Goal: Task Accomplishment & Management: Manage account settings

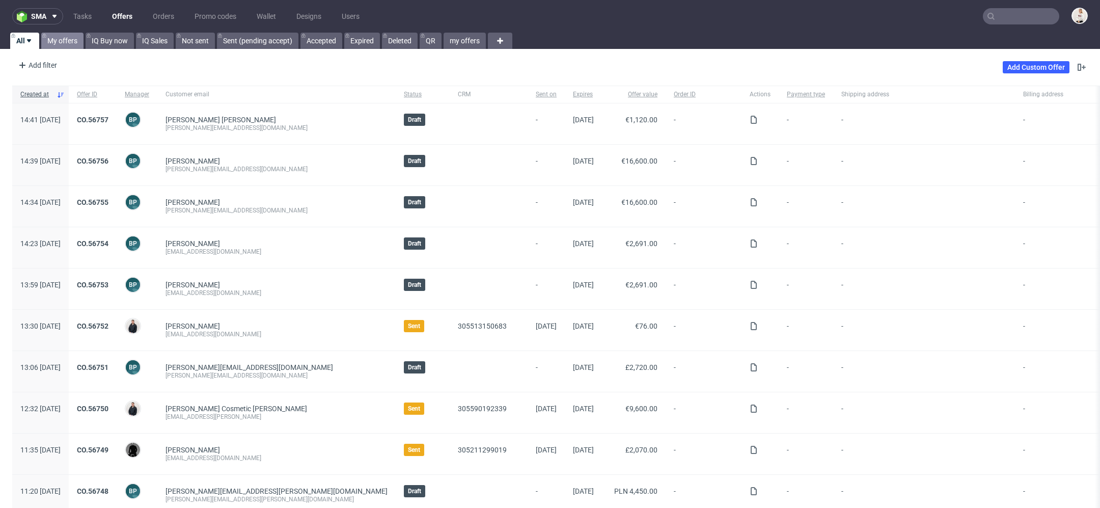
click at [68, 40] on link "My offers" at bounding box center [62, 41] width 42 height 16
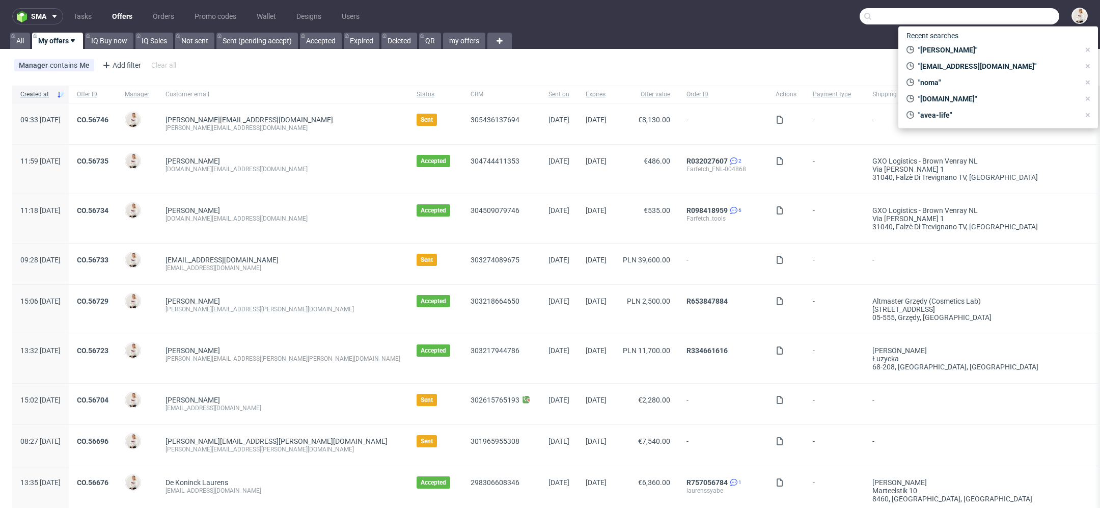
click at [991, 21] on input "text" at bounding box center [960, 16] width 200 height 16
click at [973, 114] on span ""avea-life"" at bounding box center [997, 115] width 166 height 10
type input "avea-life"
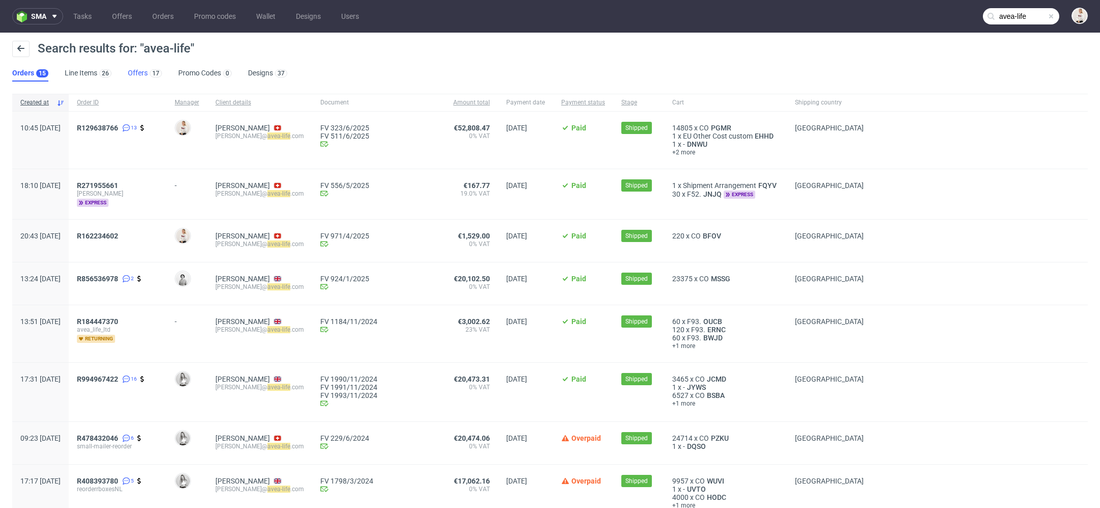
click at [135, 74] on link "Offers 17" at bounding box center [145, 73] width 34 height 16
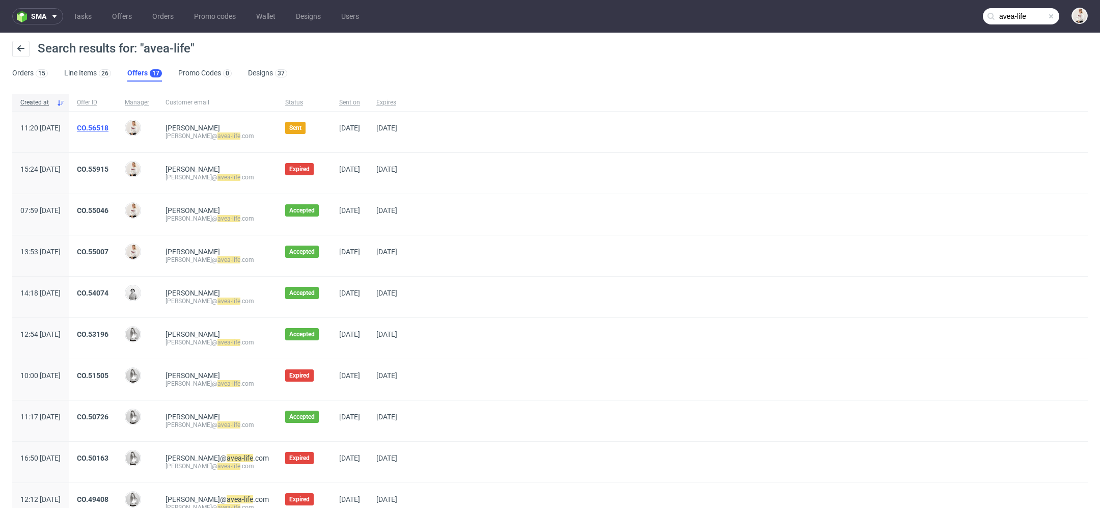
click at [108, 126] on link "CO.56518" at bounding box center [93, 128] width 32 height 8
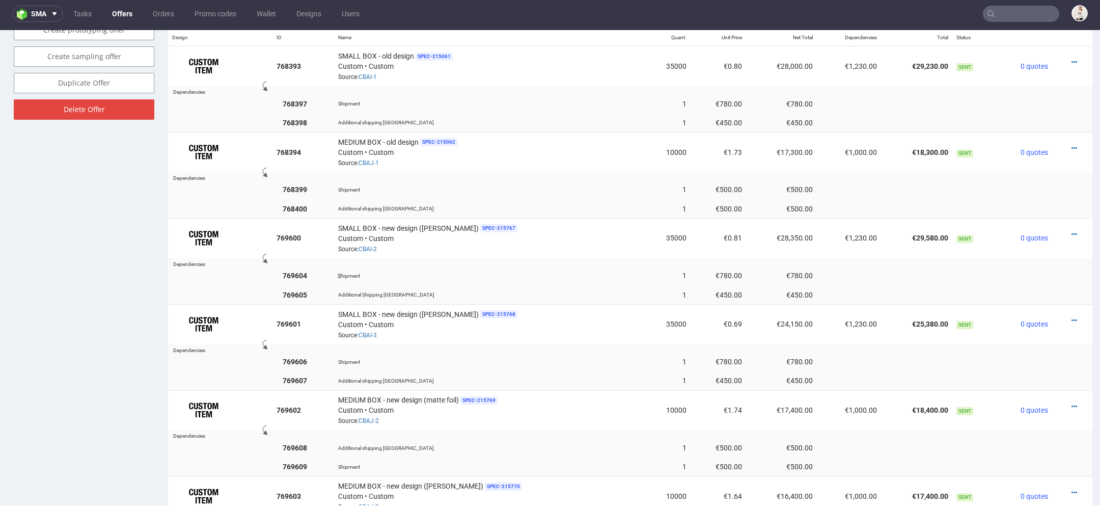
scroll to position [220, 0]
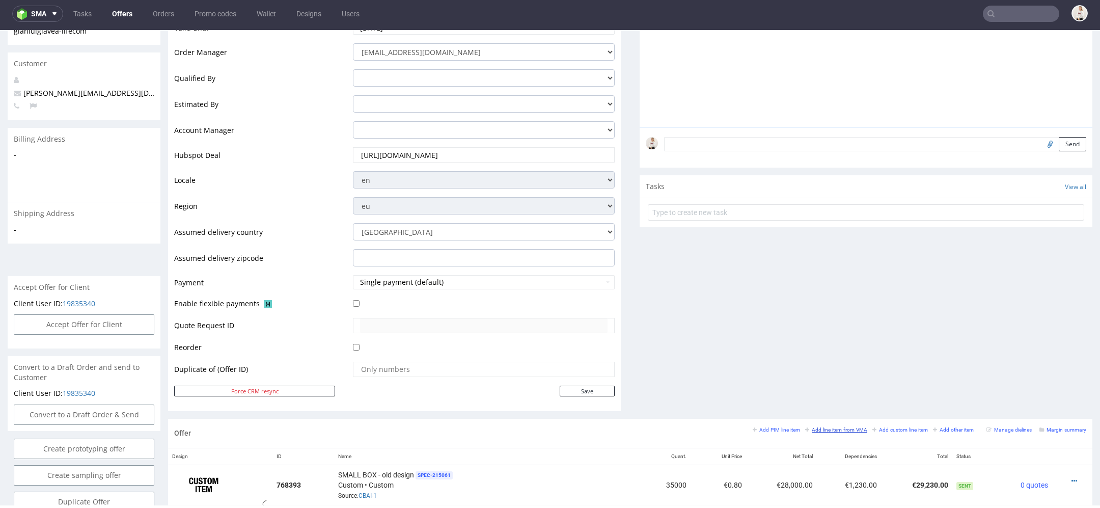
click at [835, 428] on small "Add line item from VMA" at bounding box center [836, 430] width 62 height 6
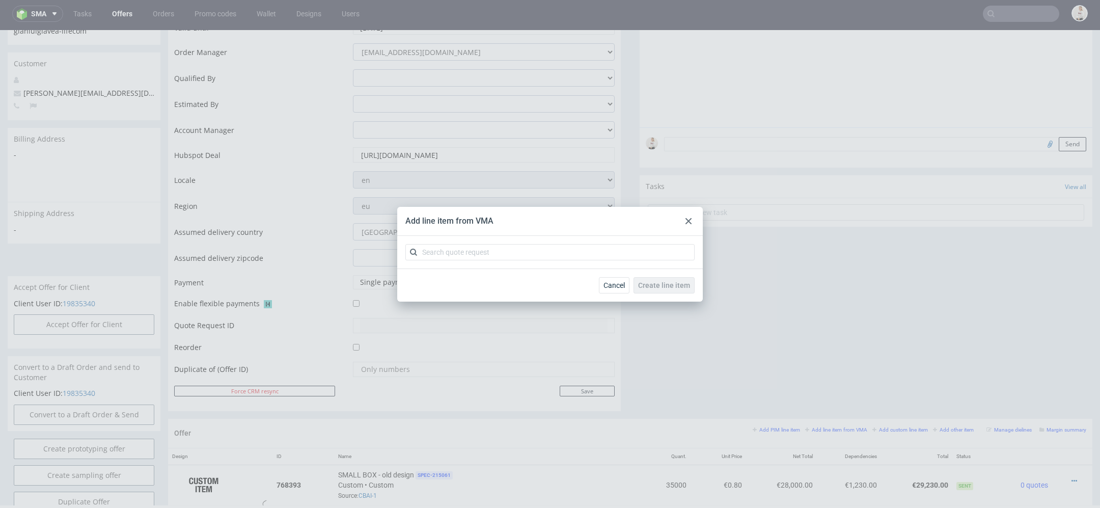
click at [533, 260] on div at bounding box center [550, 252] width 306 height 33
click at [530, 257] on input "text" at bounding box center [549, 252] width 289 height 16
paste input "CBAI"
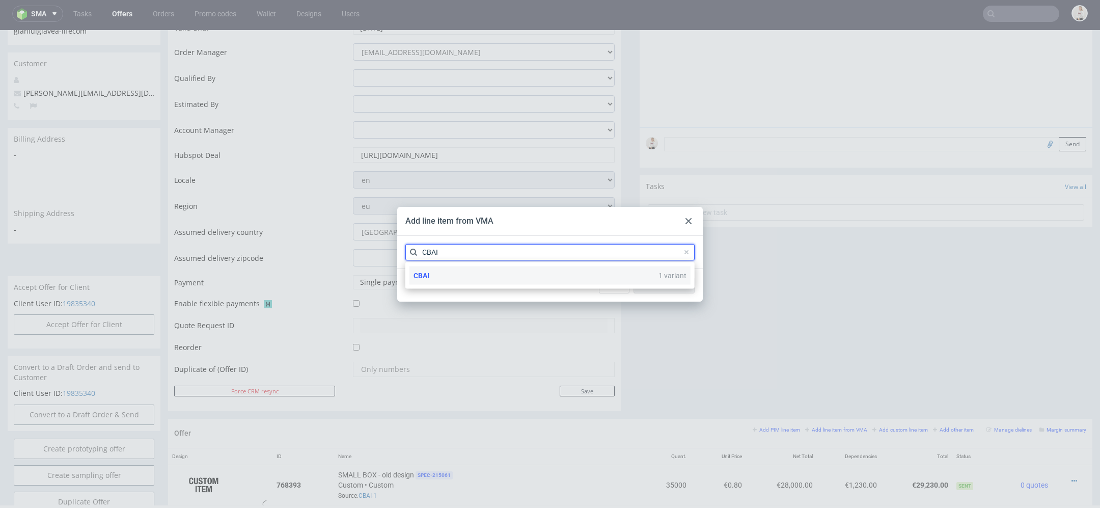
type input "CBAI"
click at [524, 281] on div "CBAI 1 variant" at bounding box center [549, 275] width 281 height 18
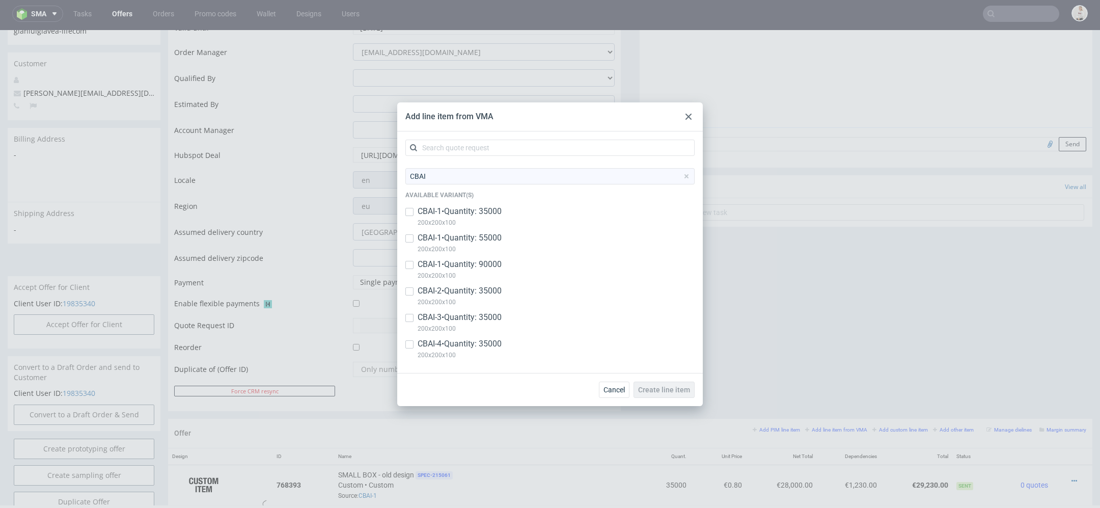
click at [486, 347] on p "CBAI-4 • Quantity: 35000" at bounding box center [460, 343] width 84 height 11
checkbox input "true"
click at [669, 384] on button "Create line item" at bounding box center [664, 389] width 61 height 16
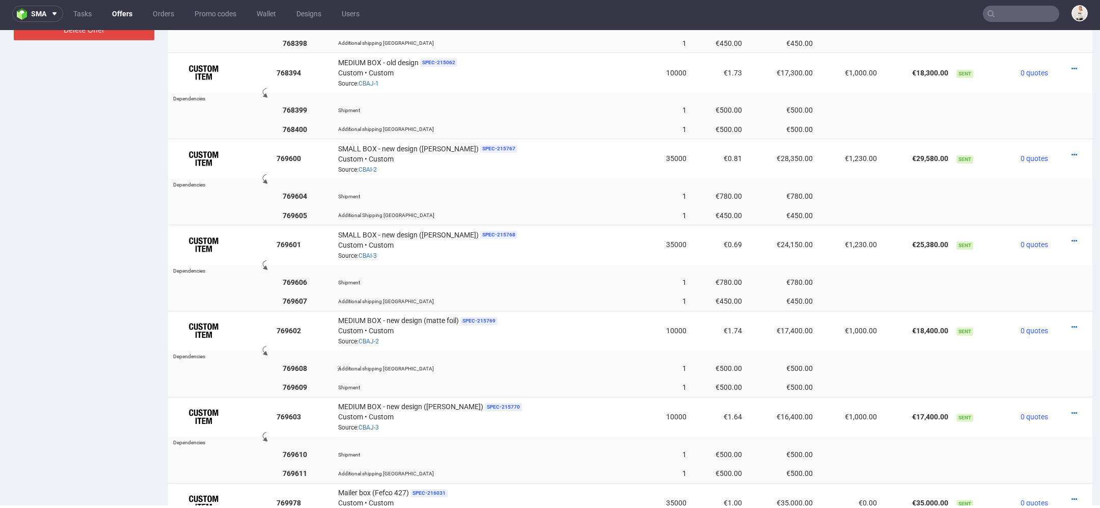
scroll to position [708, 0]
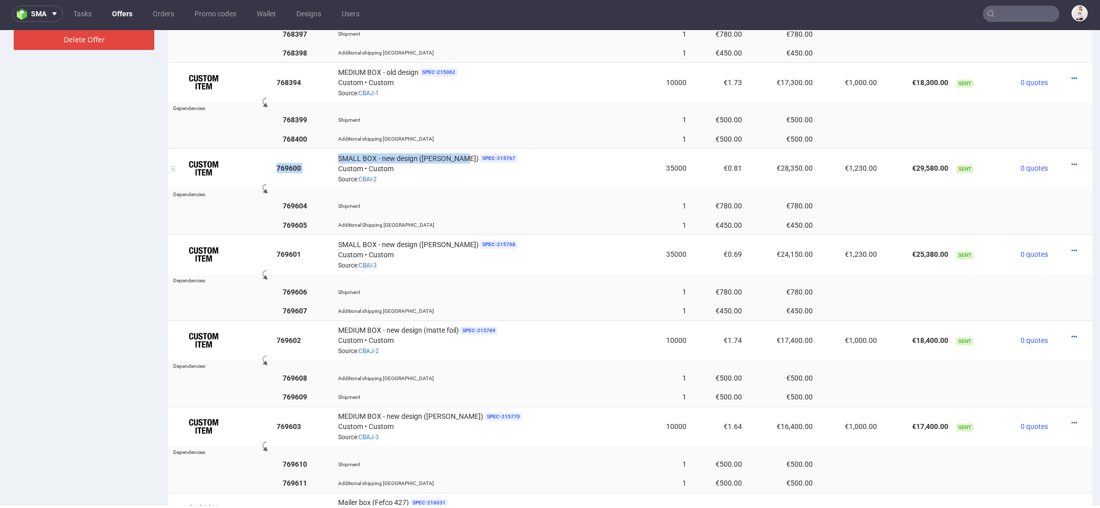
drag, startPoint x: 456, startPoint y: 154, endPoint x: 334, endPoint y: 153, distance: 122.2
click at [334, 153] on tr "769600 SMALL BOX - new design (matte foil) SPEC- 215767 Custom • Custom Source:…" at bounding box center [630, 168] width 924 height 40
click at [346, 153] on span "SMALL BOX - new design ([PERSON_NAME])" at bounding box center [408, 158] width 141 height 10
drag, startPoint x: 339, startPoint y: 151, endPoint x: 383, endPoint y: 153, distance: 44.3
click at [383, 153] on td "SMALL BOX - new design (matte foil) SPEC- 215767 Custom • Custom Source: CBAI-2" at bounding box center [489, 168] width 311 height 40
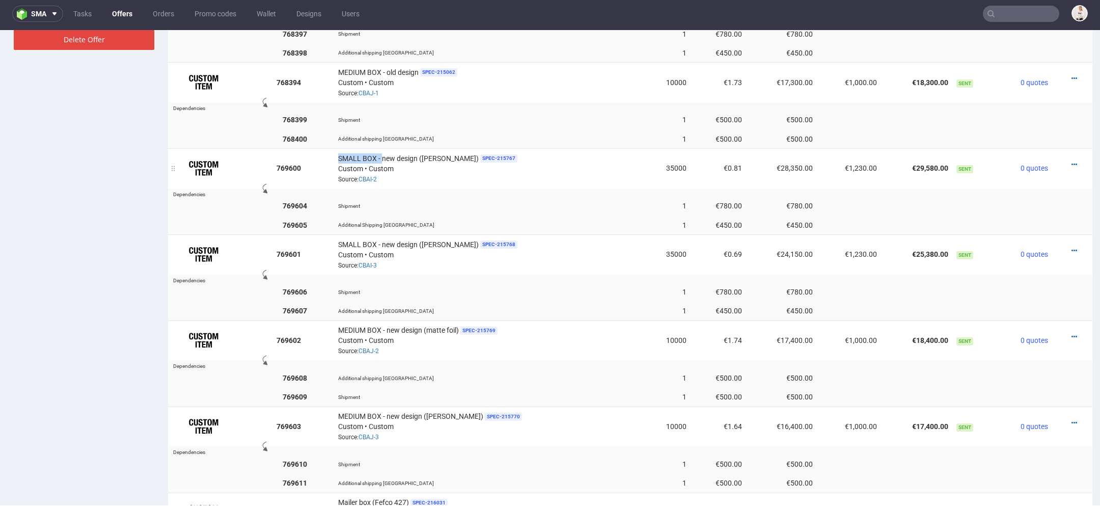
copy span "SMALL BOX -"
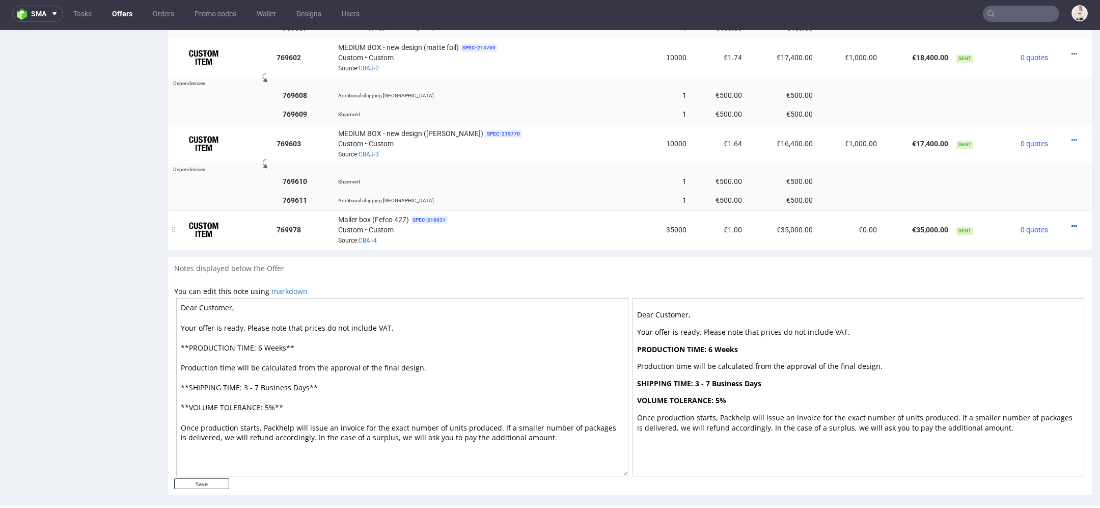
click at [1071, 223] on icon at bounding box center [1074, 226] width 6 height 7
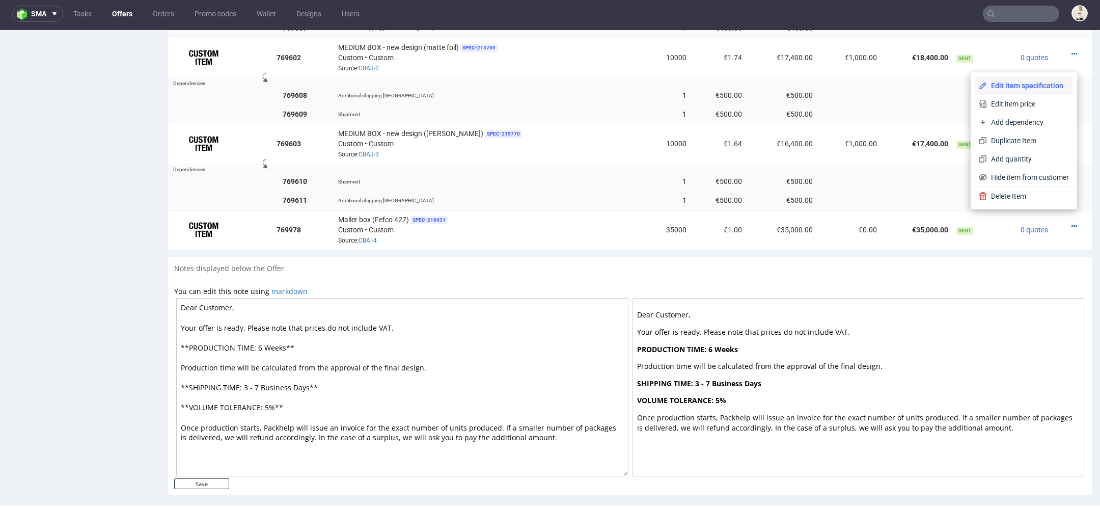
click at [1003, 82] on span "Edit item specification" at bounding box center [1028, 85] width 82 height 10
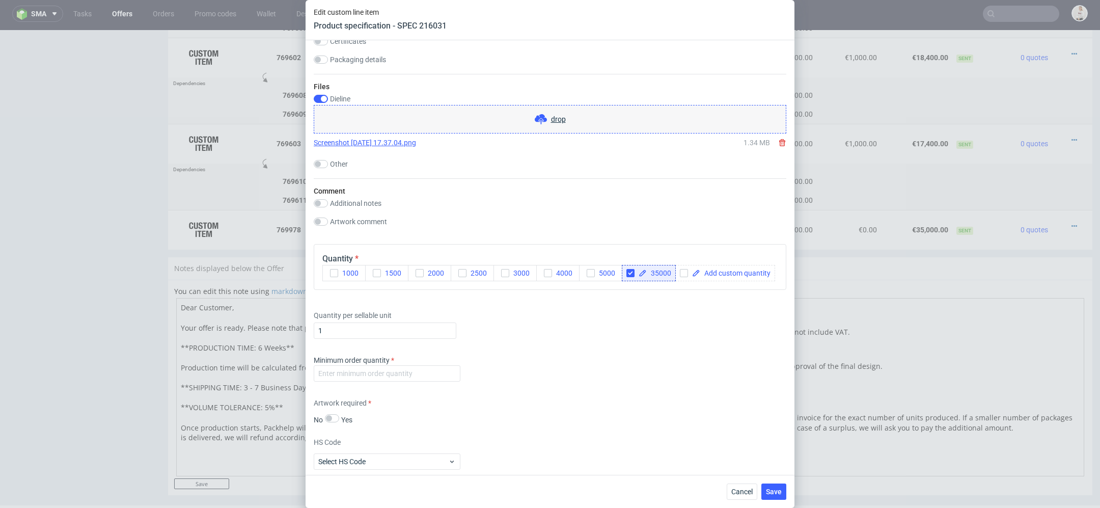
scroll to position [1295, 0]
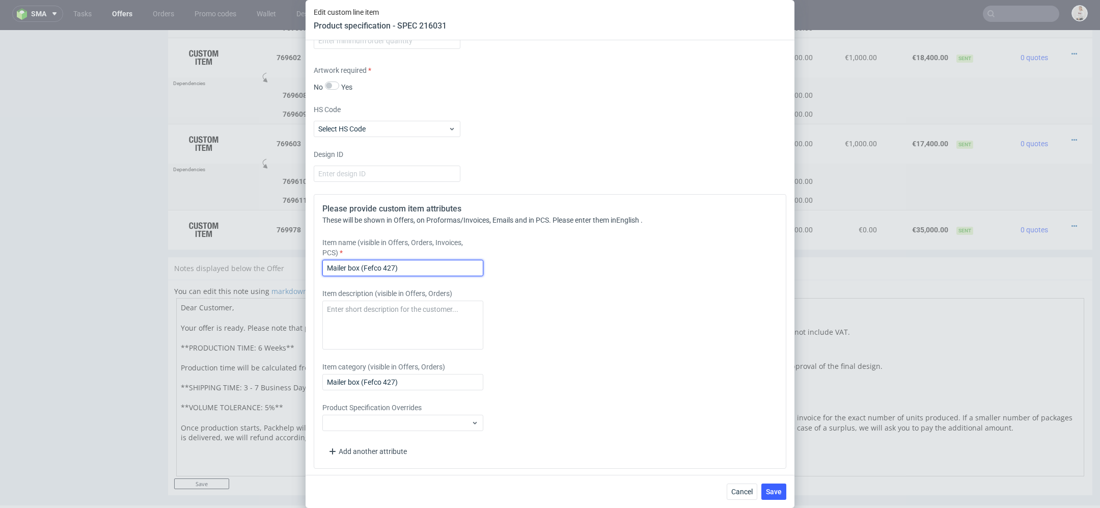
drag, startPoint x: 422, startPoint y: 268, endPoint x: 222, endPoint y: 253, distance: 201.2
click at [222, 253] on div "Edit custom line item Product specification - SPEC 216031 Supplier [PERSON_NAME…" at bounding box center [550, 254] width 1100 height 508
paste input "SMALL BOX -"
click at [379, 268] on input "SMALL BOX - E#co look" at bounding box center [402, 268] width 161 height 16
type input "SMALL BOX - Eco look"
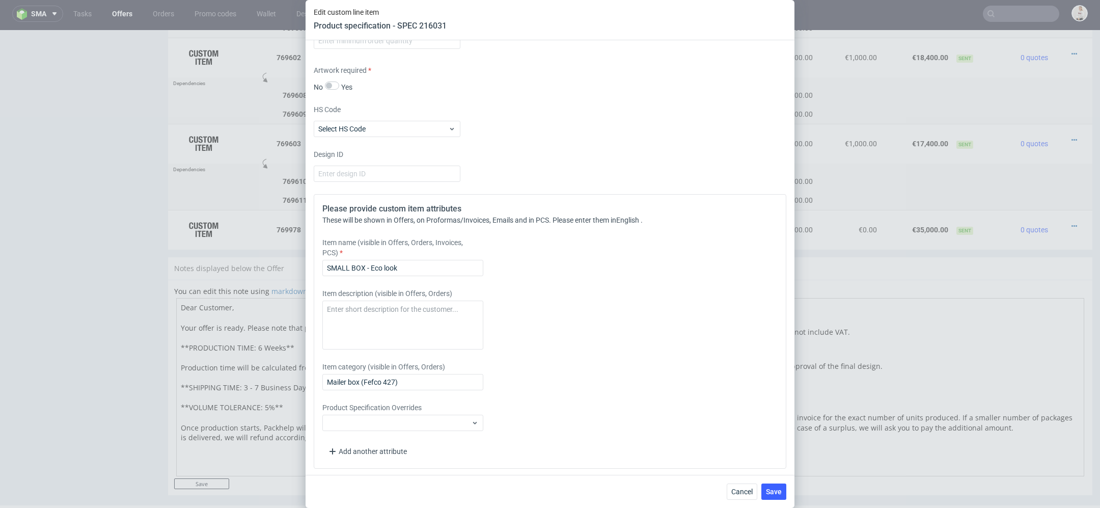
click at [565, 221] on div "These will be shown in Offers, on Proformas/Invoices, Emails and in PCS. Please…" at bounding box center [549, 220] width 455 height 10
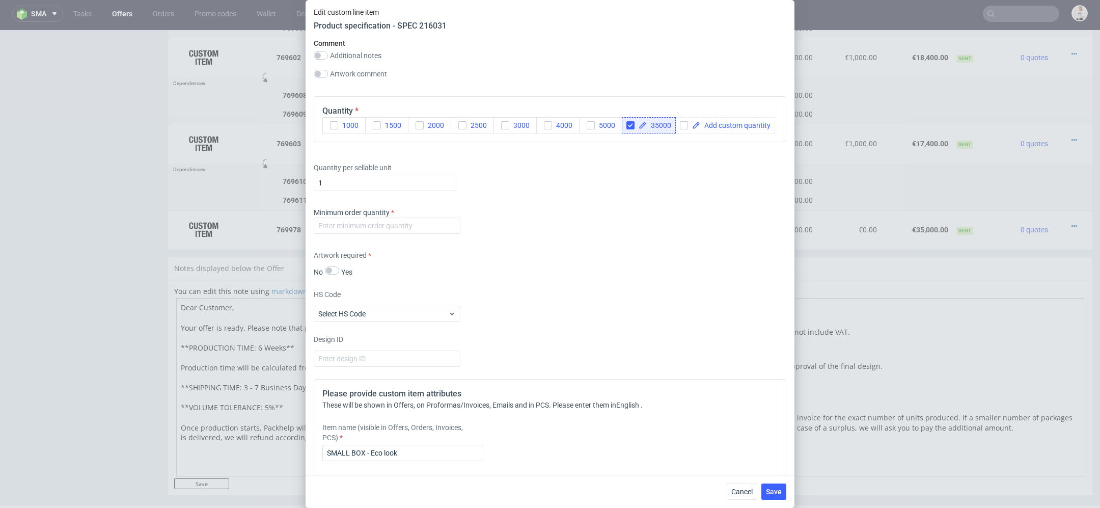
scroll to position [1095, 0]
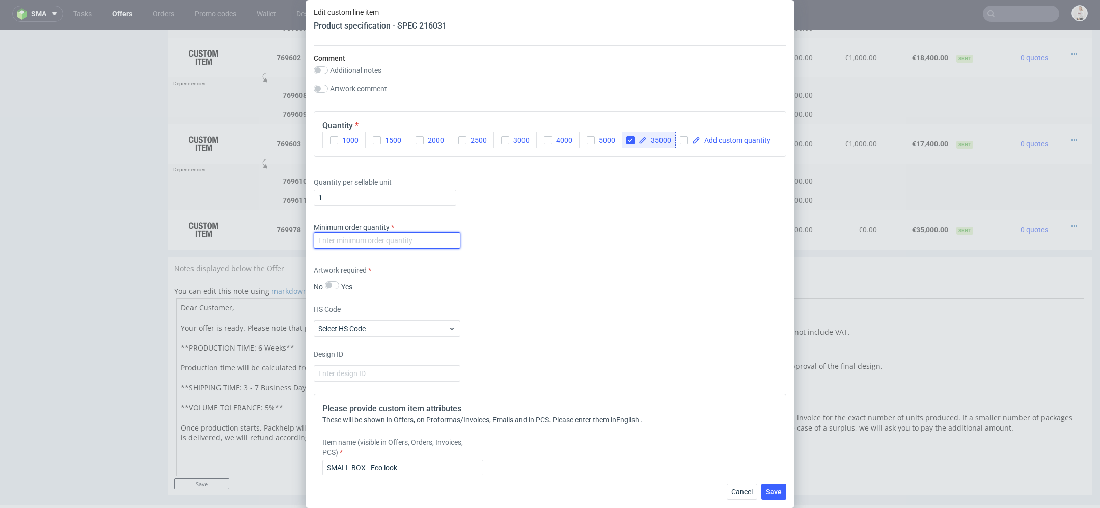
click at [398, 240] on input "number" at bounding box center [387, 240] width 147 height 16
type input "1"
click at [602, 281] on div "Artwork required No Yes" at bounding box center [550, 278] width 473 height 27
click at [774, 489] on span "Save" at bounding box center [774, 491] width 16 height 7
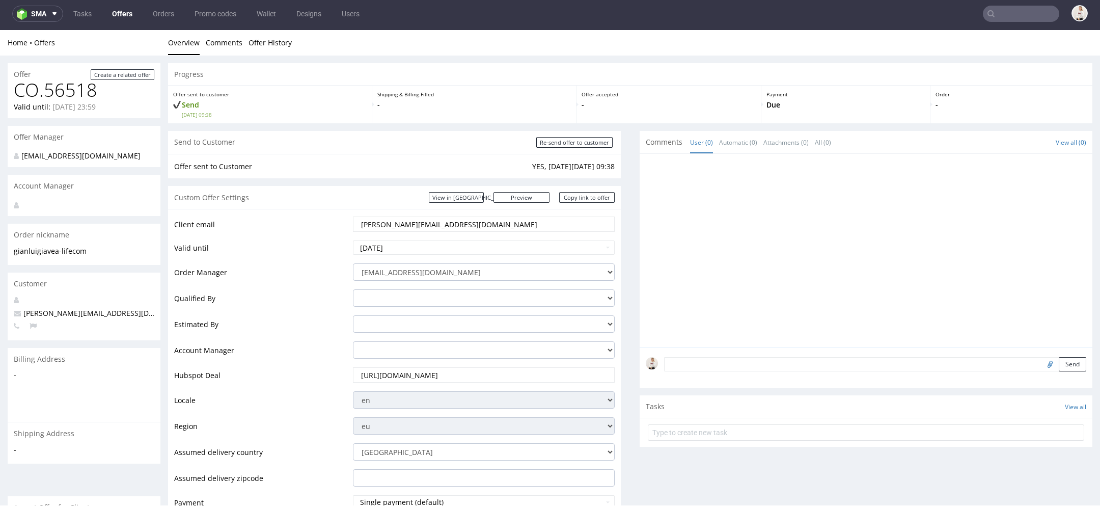
scroll to position [985, 0]
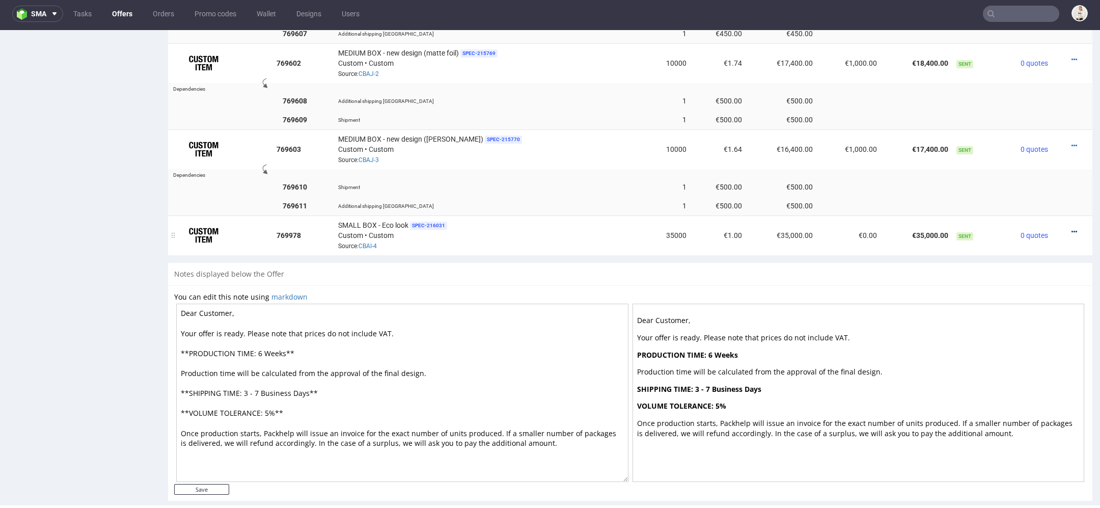
click at [1071, 228] on icon at bounding box center [1074, 231] width 6 height 7
click at [1042, 111] on span "Edit item price" at bounding box center [1028, 109] width 82 height 10
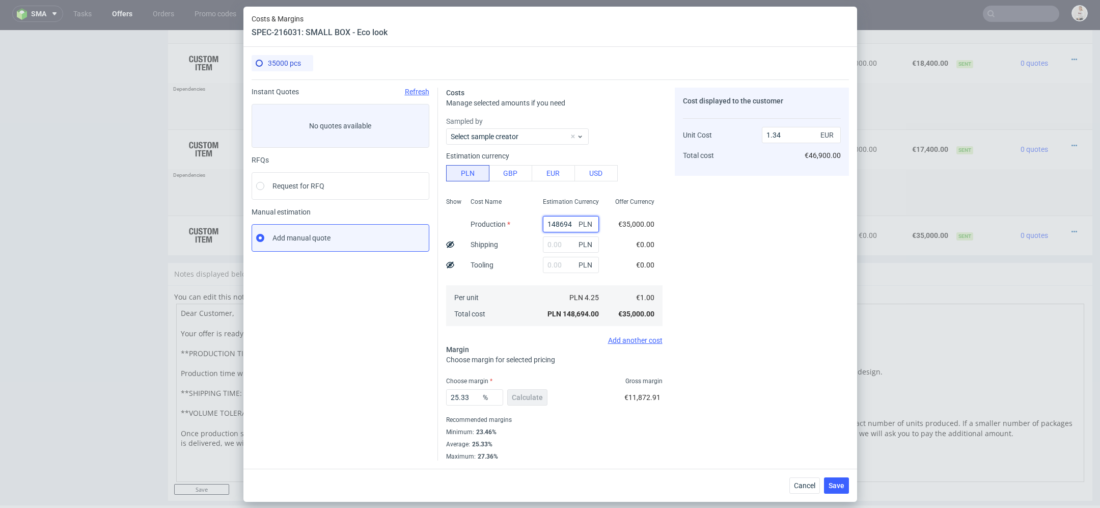
click at [559, 229] on input "148694" at bounding box center [571, 224] width 56 height 16
paste input "38850.00"
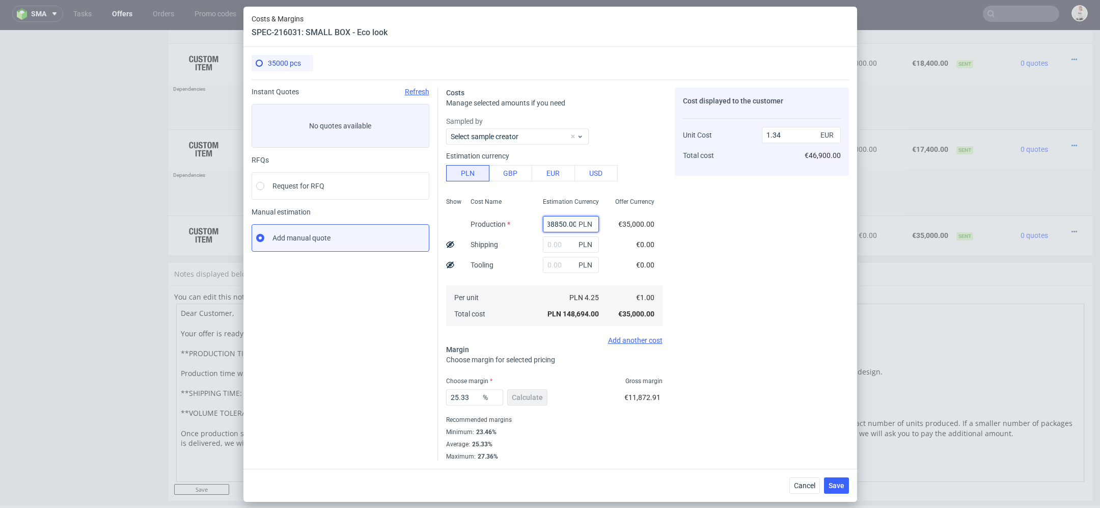
type input "38850"
click at [690, 259] on div "Cost displayed to the customer Unit Cost Total cost 1.34 EUR €46,900.00" at bounding box center [762, 274] width 174 height 373
type input "0.35"
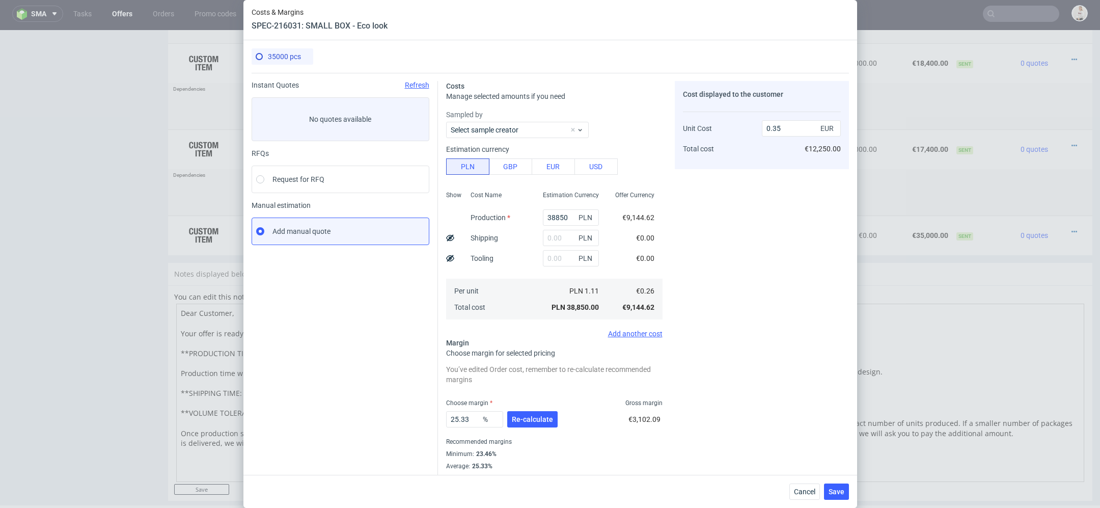
scroll to position [0, 0]
drag, startPoint x: 471, startPoint y: 417, endPoint x: 327, endPoint y: 417, distance: 143.6
click at [327, 417] on div "Instant Quotes Refresh No quotes available RFQs Request for RFQ Manual estimati…" at bounding box center [550, 277] width 597 height 409
type input "30"
type input "0.37"
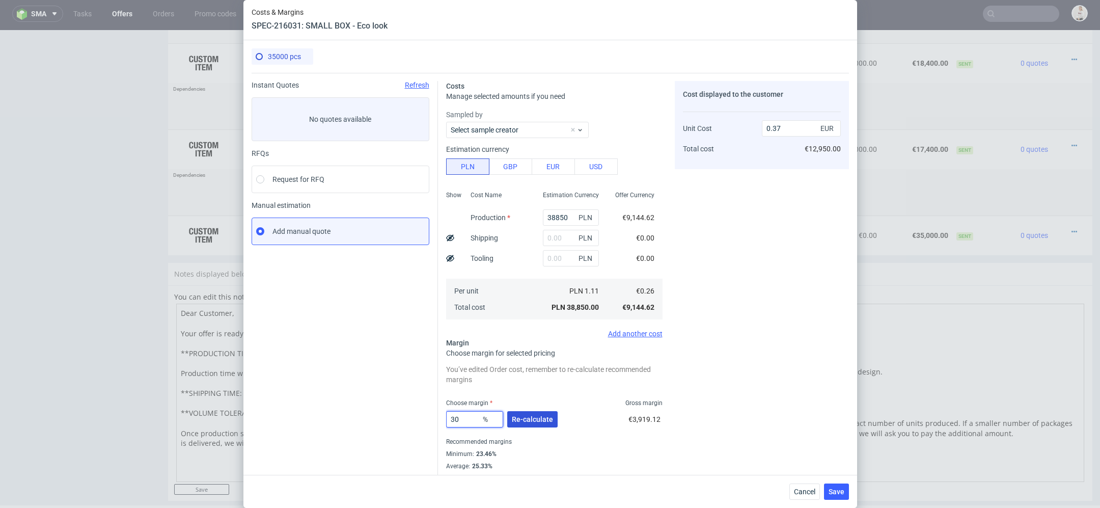
type input "30"
click at [541, 420] on span "Re-calculate" at bounding box center [532, 419] width 41 height 7
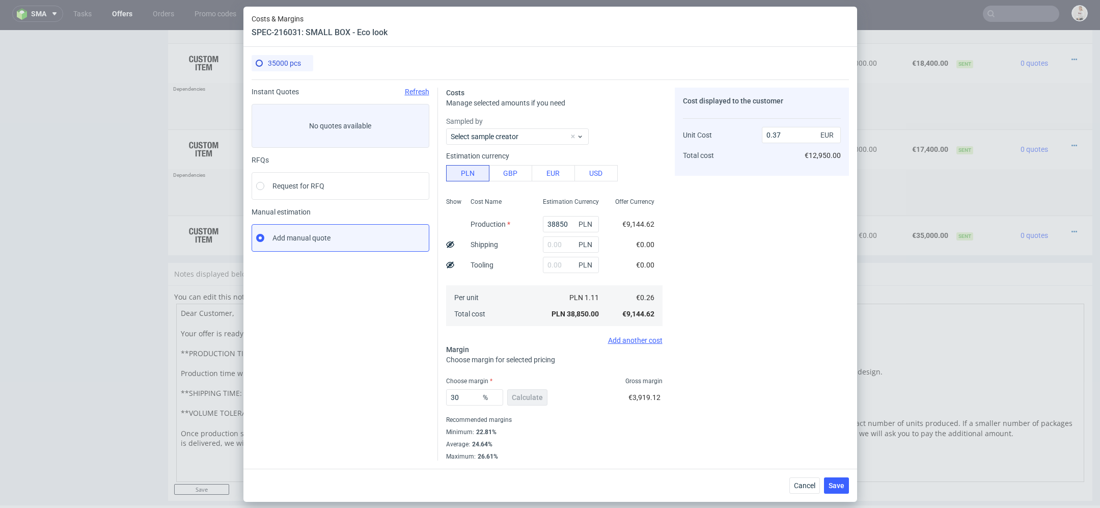
click at [791, 344] on div "Cost displayed to the customer Unit Cost Total cost 0.37 EUR €12,950.00" at bounding box center [762, 274] width 174 height 373
click at [841, 478] on button "Save" at bounding box center [836, 485] width 25 height 16
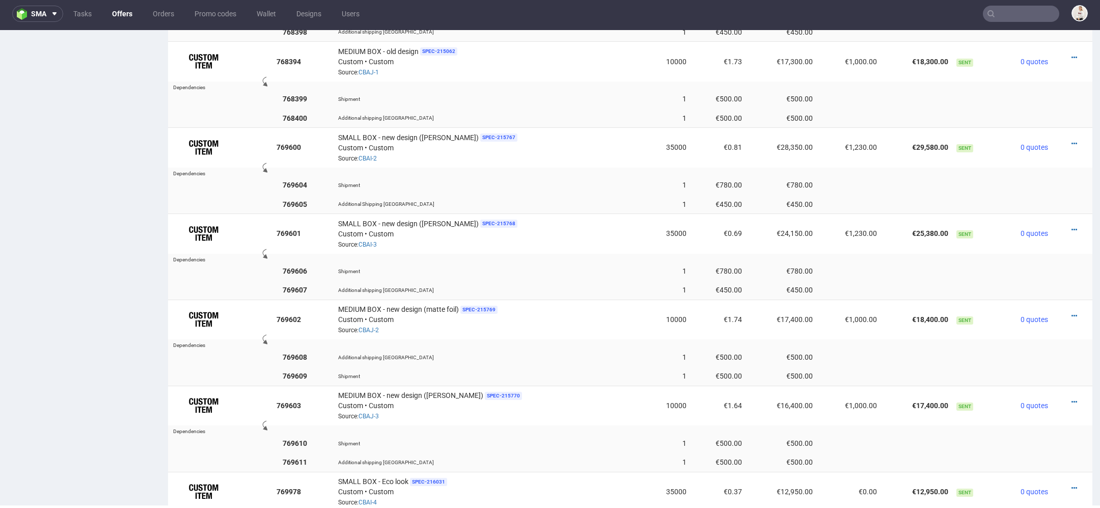
scroll to position [743, 0]
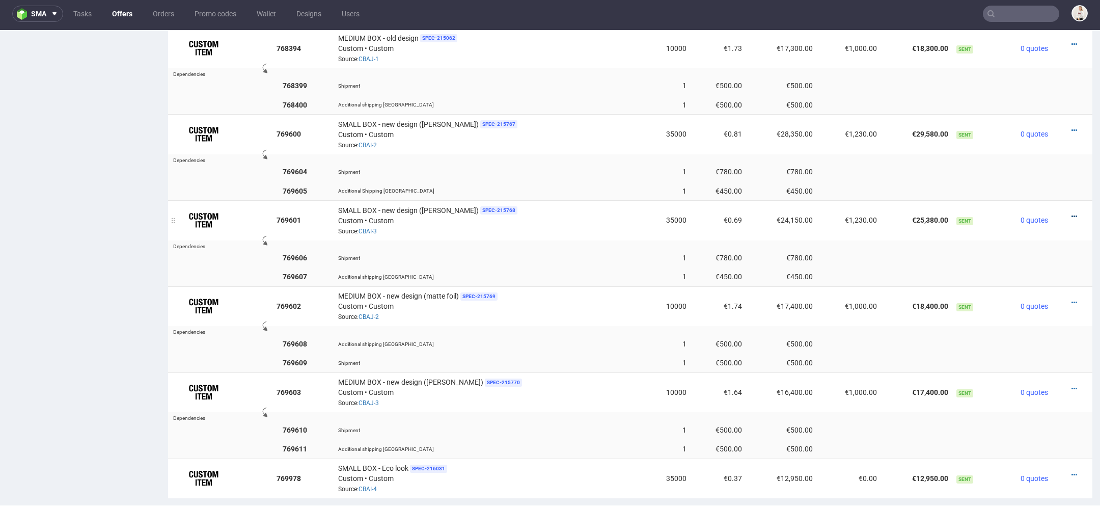
click at [1071, 213] on icon at bounding box center [1074, 216] width 6 height 7
click at [1024, 95] on span "Edit item price" at bounding box center [1028, 98] width 82 height 10
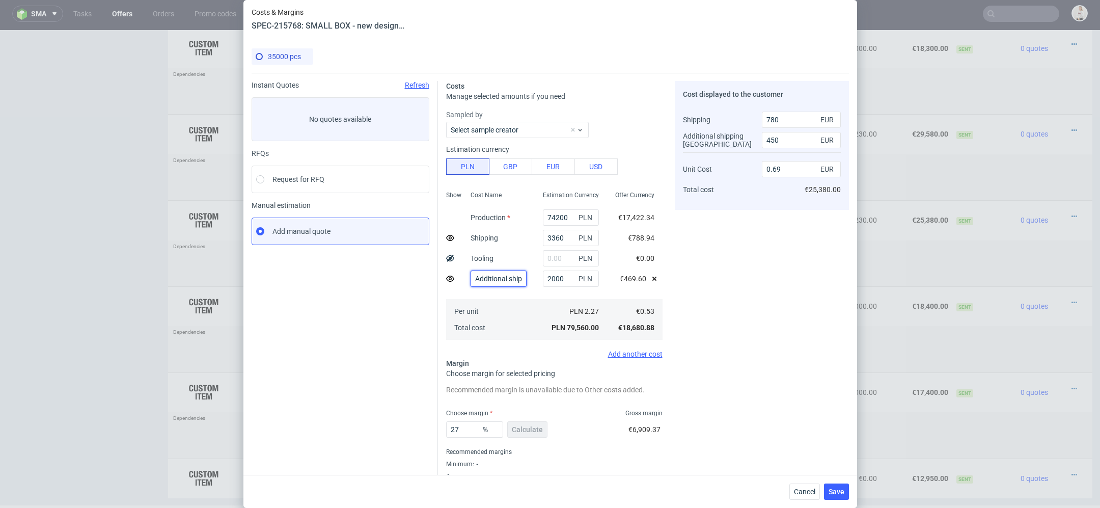
click at [517, 278] on input "Additional shipping [GEOGRAPHIC_DATA]" at bounding box center [499, 278] width 56 height 16
click at [764, 418] on div "Cost displayed to the customer Shipping Additional shipping [GEOGRAPHIC_DATA] U…" at bounding box center [762, 286] width 174 height 411
click at [803, 488] on span "Cancel" at bounding box center [804, 491] width 21 height 7
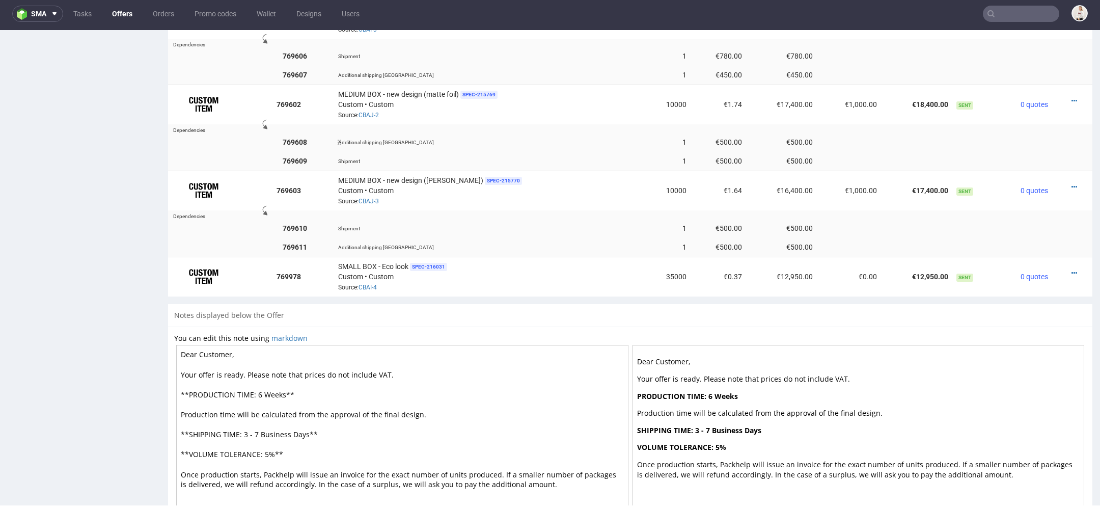
scroll to position [991, 0]
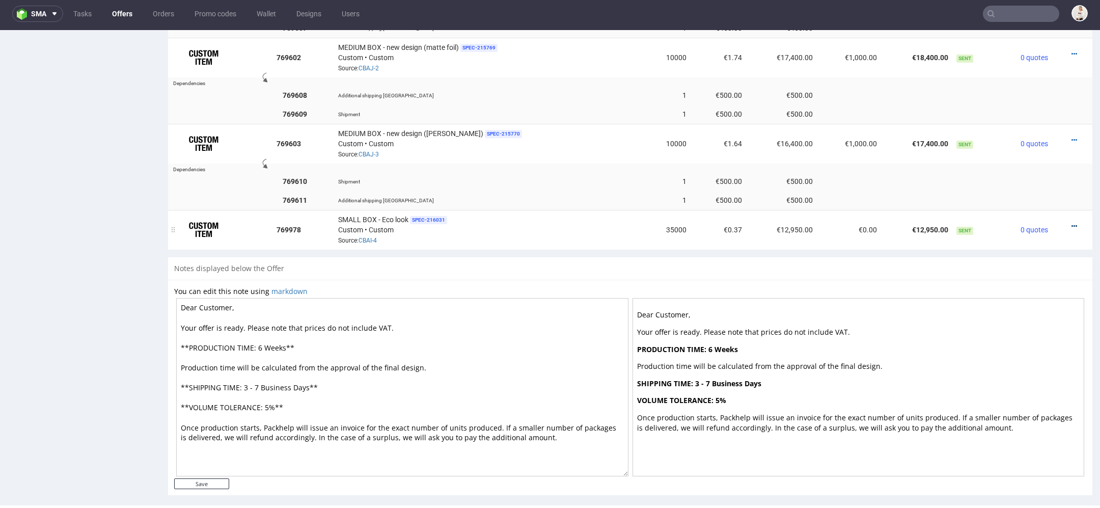
click at [1071, 223] on icon at bounding box center [1074, 226] width 6 height 7
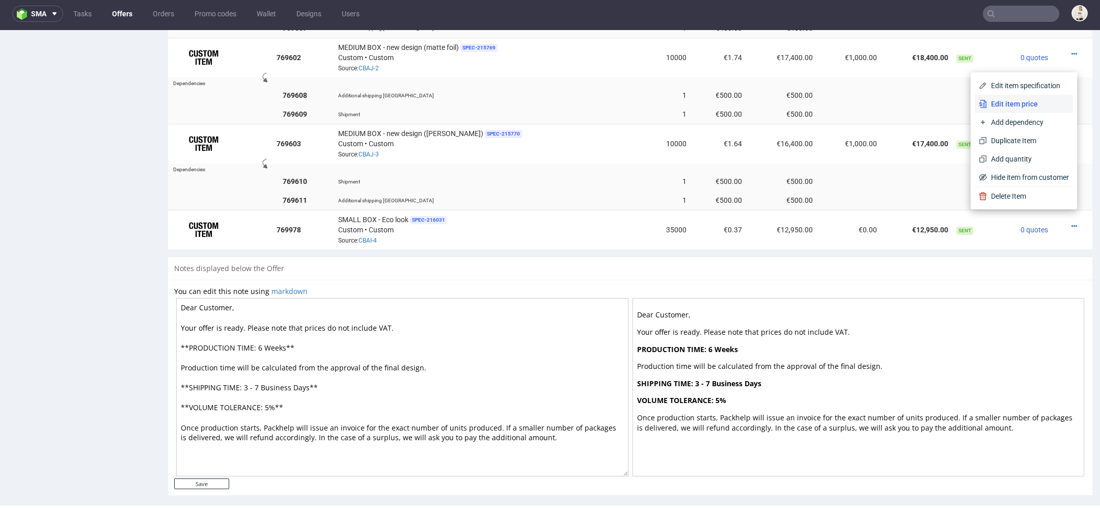
click at [998, 101] on span "Edit item price" at bounding box center [1028, 104] width 82 height 10
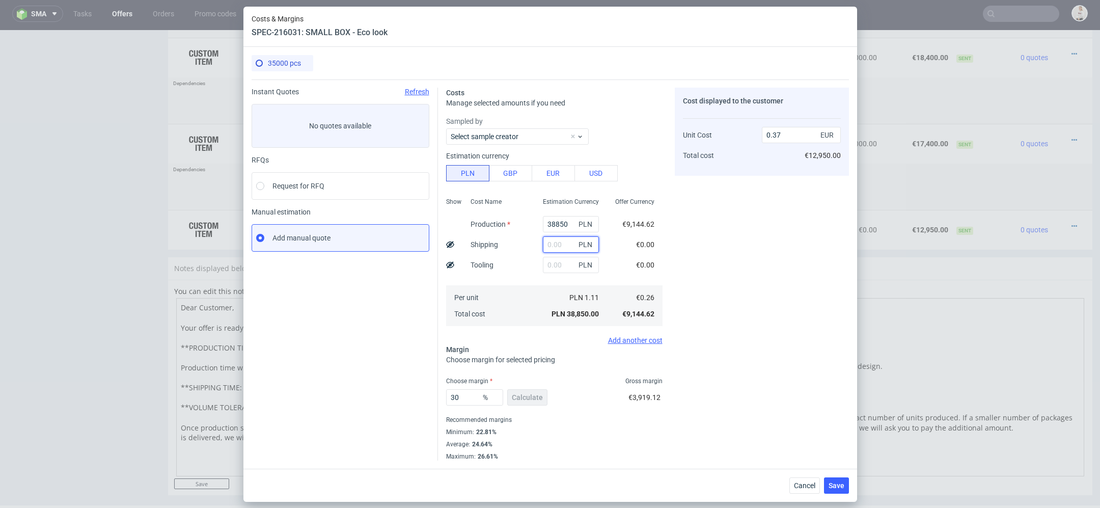
click at [557, 244] on input "text" at bounding box center [571, 244] width 56 height 16
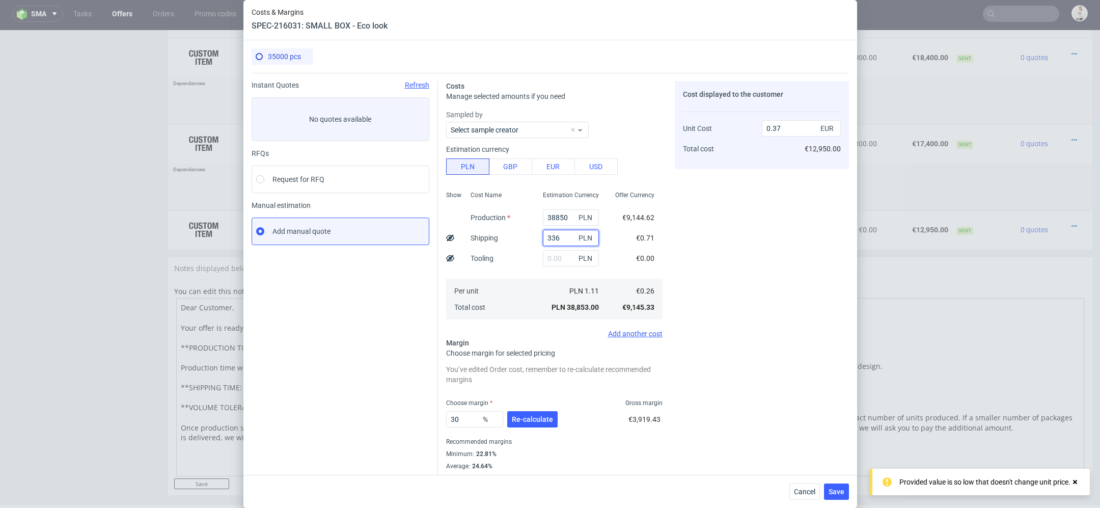
type input "3360"
type input "0.4"
type input "3360"
click at [662, 243] on div "€790.89" at bounding box center [641, 238] width 43 height 20
click at [647, 336] on div "Add another cost" at bounding box center [554, 333] width 216 height 8
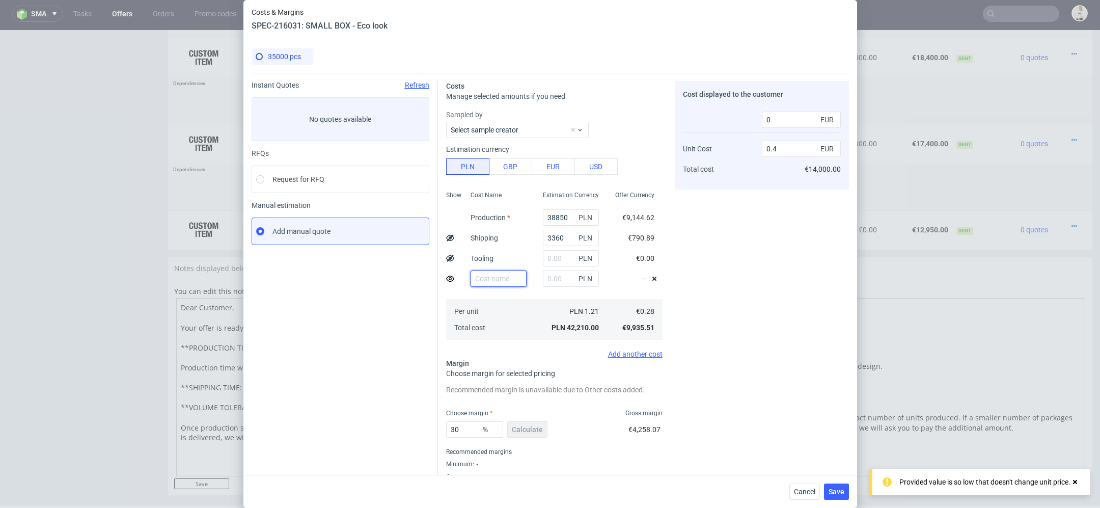
click at [493, 277] on input "text" at bounding box center [499, 278] width 56 height 16
click at [556, 277] on input "text" at bounding box center [571, 278] width 56 height 16
type input "2000"
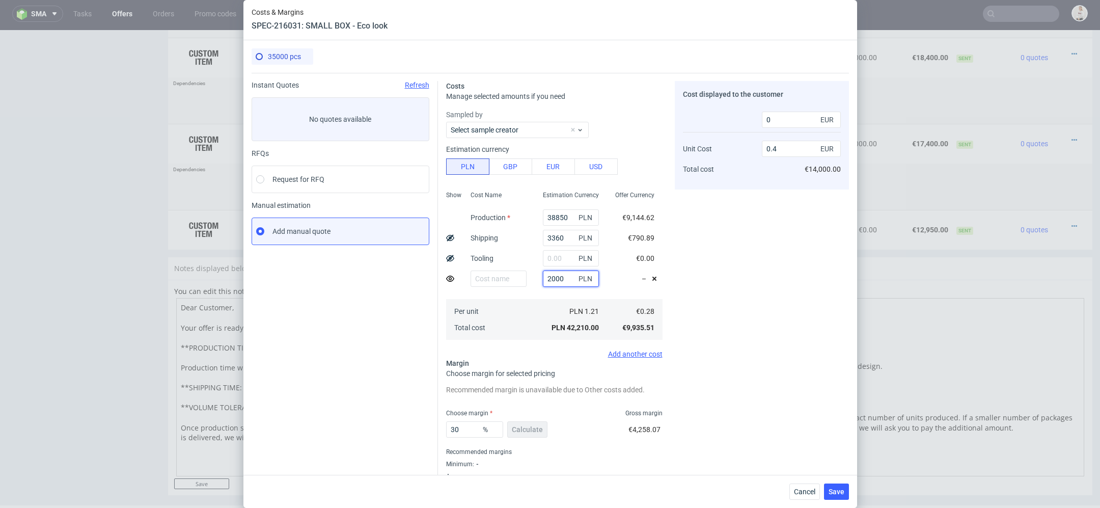
type input "0.41"
type input "350"
type input "2000"
click at [499, 276] on input "text" at bounding box center [499, 278] width 56 height 16
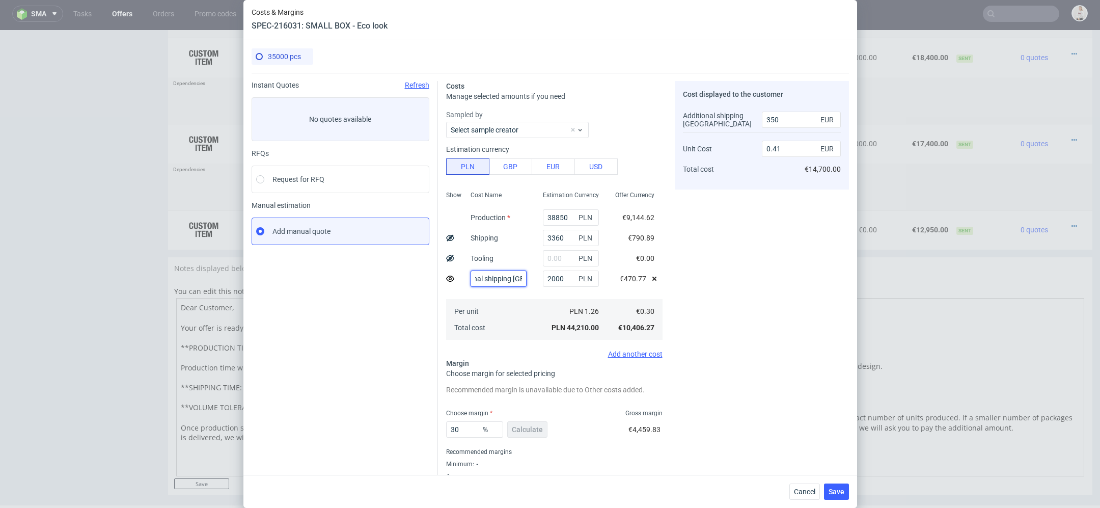
type input "Additional shipping [GEOGRAPHIC_DATA]"
click at [802, 306] on div "Cost displayed to the customer Additional shipping UK Unit Cost Total cost 350 …" at bounding box center [762, 286] width 174 height 411
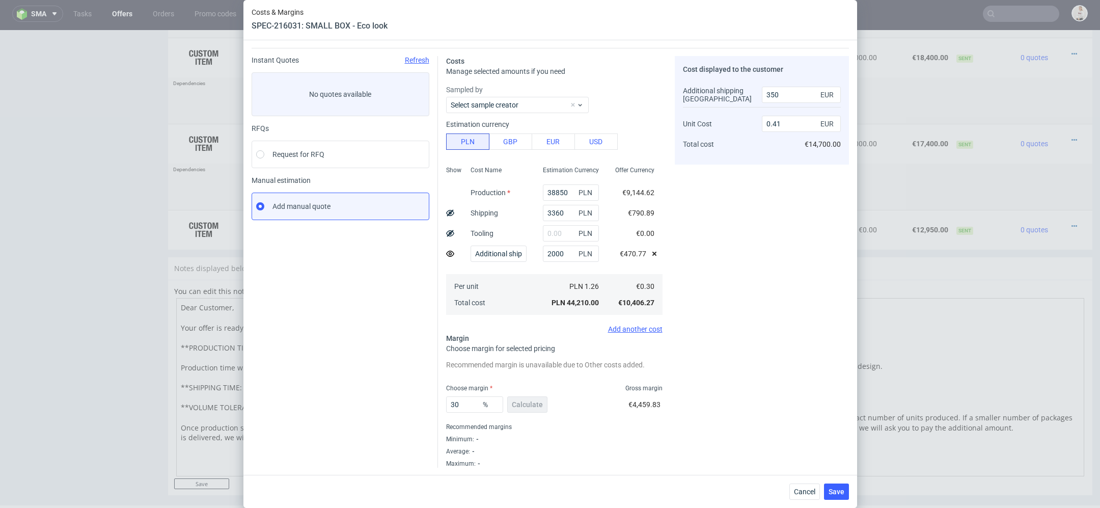
click at [450, 211] on use at bounding box center [450, 212] width 8 height 7
type input "0.39"
click at [755, 430] on div "Cost displayed to the customer Shipping Additional shipping [GEOGRAPHIC_DATA] U…" at bounding box center [762, 261] width 174 height 411
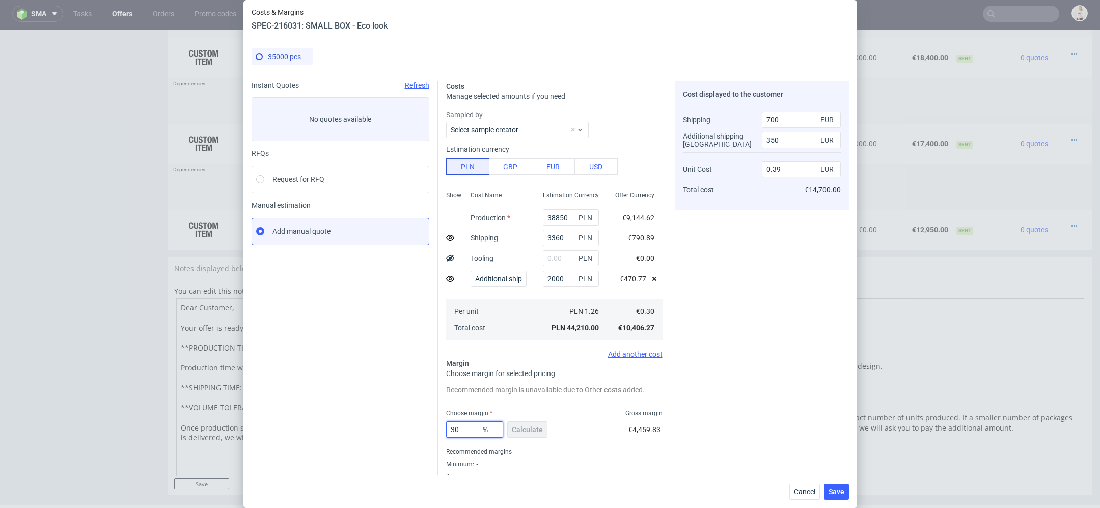
drag, startPoint x: 467, startPoint y: 431, endPoint x: 357, endPoint y: 431, distance: 110.0
click at [357, 431] on div "Instant Quotes Refresh No quotes available RFQs Request for RFQ Manual estimati…" at bounding box center [550, 283] width 597 height 420
type input "35"
type input "0.42"
click at [803, 408] on div "Cost displayed to the customer Shipping Additional shipping [GEOGRAPHIC_DATA] U…" at bounding box center [762, 286] width 174 height 411
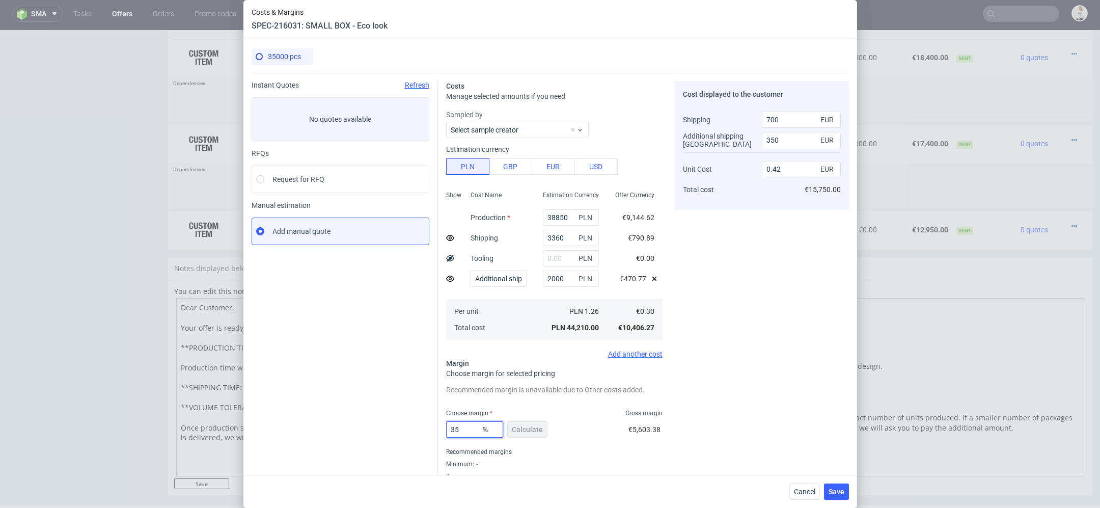
drag, startPoint x: 469, startPoint y: 430, endPoint x: 268, endPoint y: 430, distance: 200.6
click at [268, 430] on div "Instant Quotes Refresh No quotes available RFQs Request for RFQ Manual estimati…" at bounding box center [550, 283] width 597 height 420
type input "40"
type input "0.46"
type input "40"
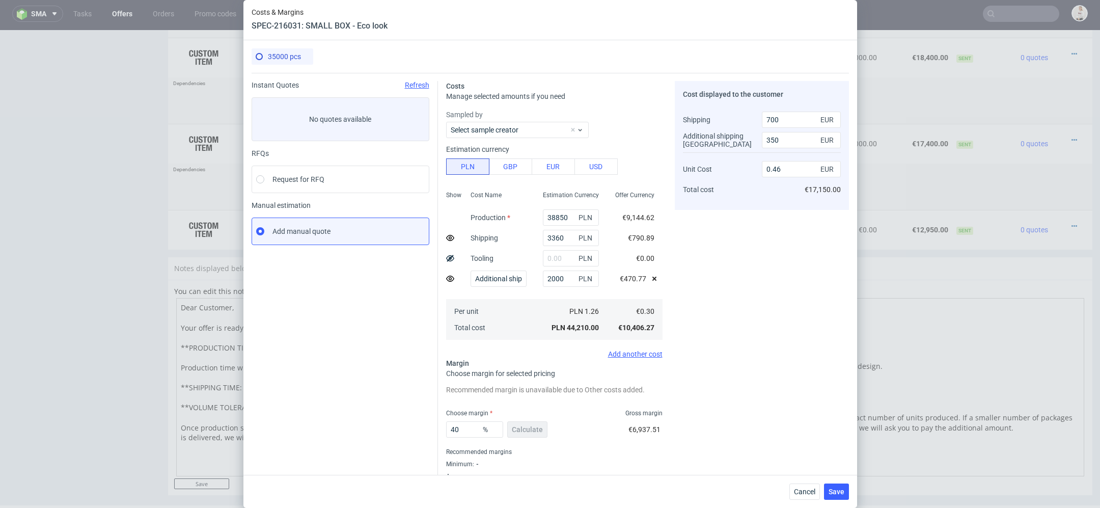
click at [747, 405] on div "Cost displayed to the customer Shipping Additional shipping [GEOGRAPHIC_DATA] U…" at bounding box center [762, 286] width 174 height 411
click at [835, 494] on span "Save" at bounding box center [837, 491] width 16 height 7
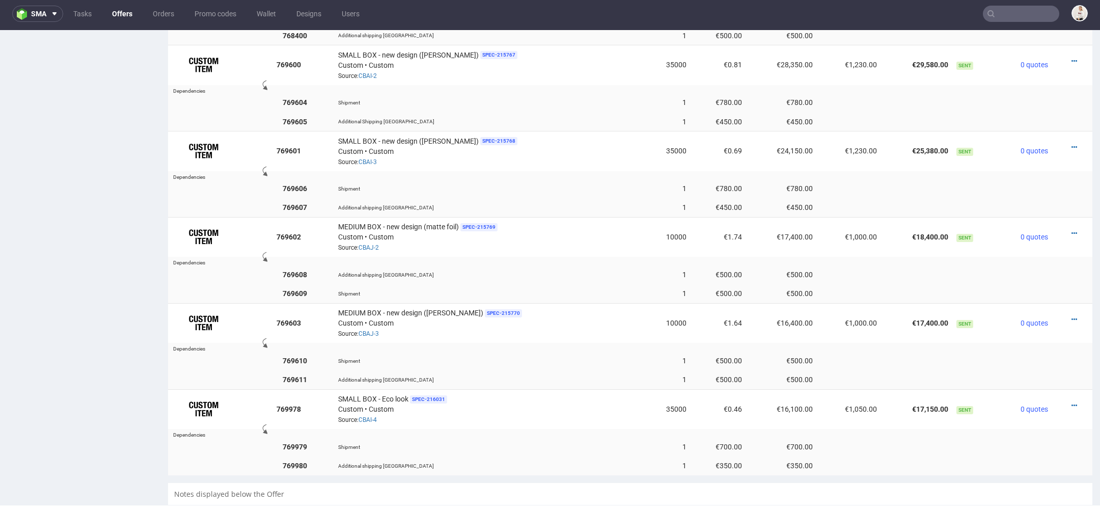
scroll to position [813, 0]
click at [1071, 400] on icon at bounding box center [1074, 403] width 6 height 7
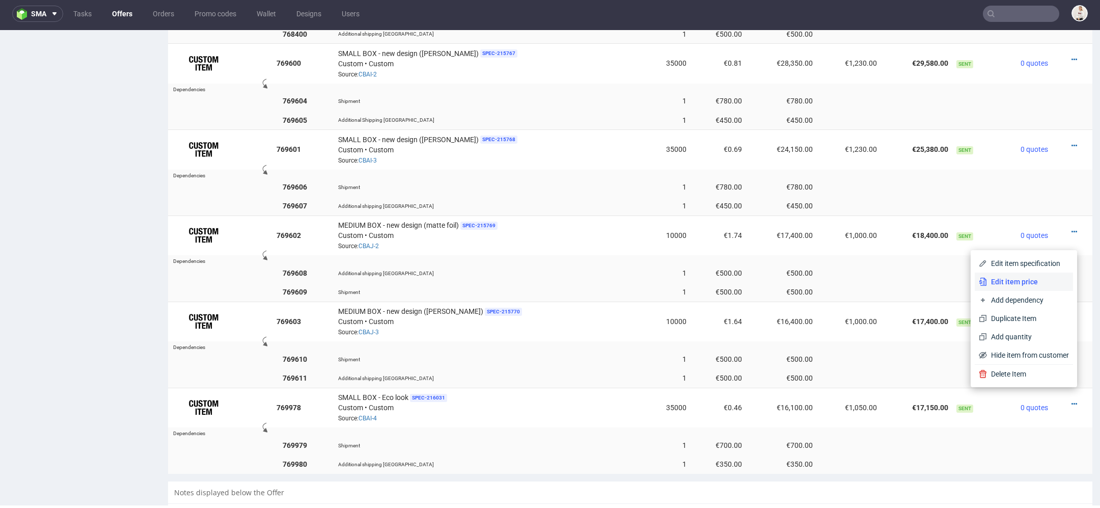
click at [1024, 279] on span "Edit item price" at bounding box center [1028, 282] width 82 height 10
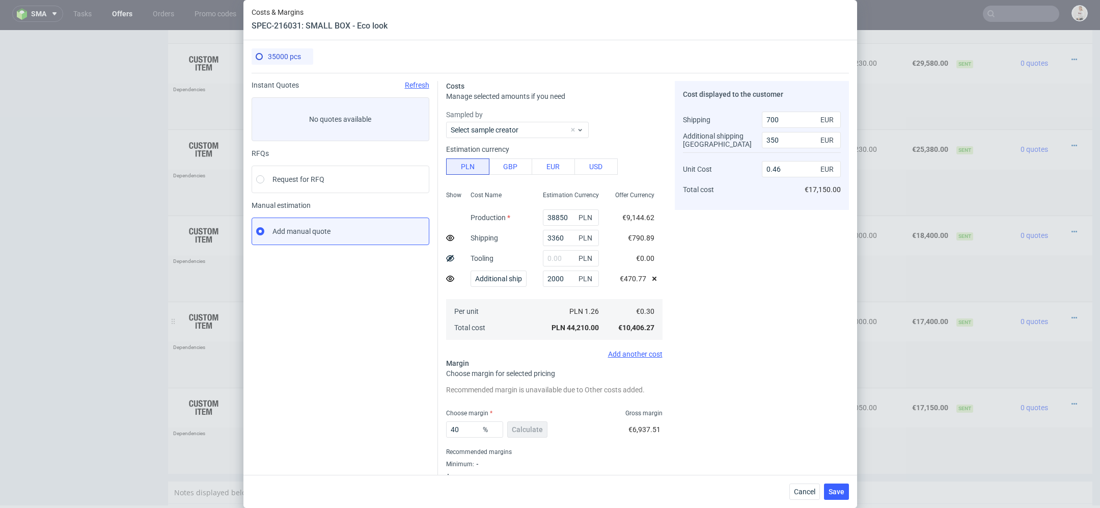
scroll to position [25, 0]
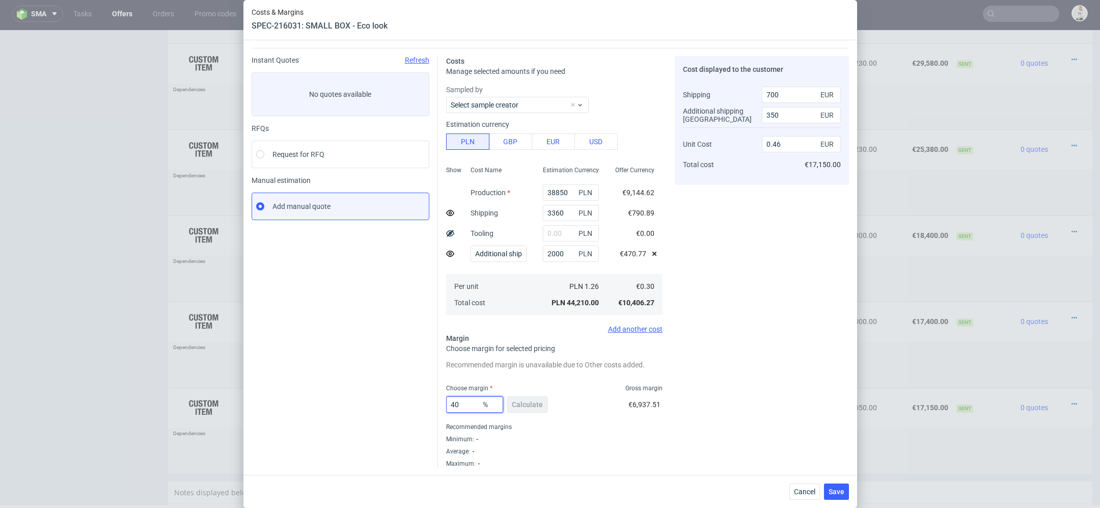
drag, startPoint x: 472, startPoint y: 404, endPoint x: 366, endPoint y: 383, distance: 108.5
click at [366, 383] on div "Instant Quotes Refresh No quotes available RFQs Request for RFQ Manual estimati…" at bounding box center [550, 258] width 597 height 420
type input "45"
type input "0.5"
type input "45"
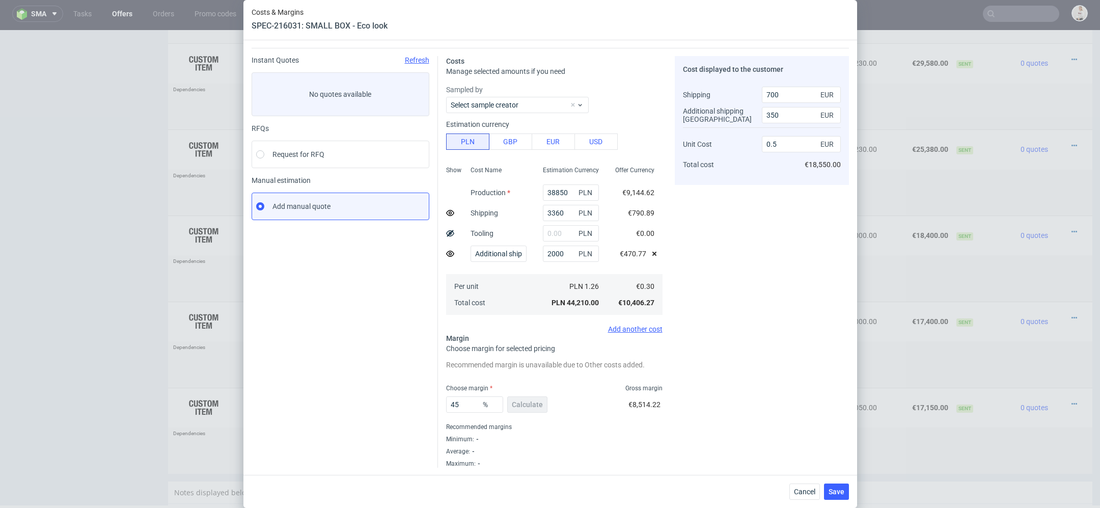
click at [767, 339] on div "Cost displayed to the customer Shipping Additional shipping UK Unit Cost Total …" at bounding box center [762, 261] width 174 height 411
click at [833, 488] on span "Save" at bounding box center [837, 491] width 16 height 7
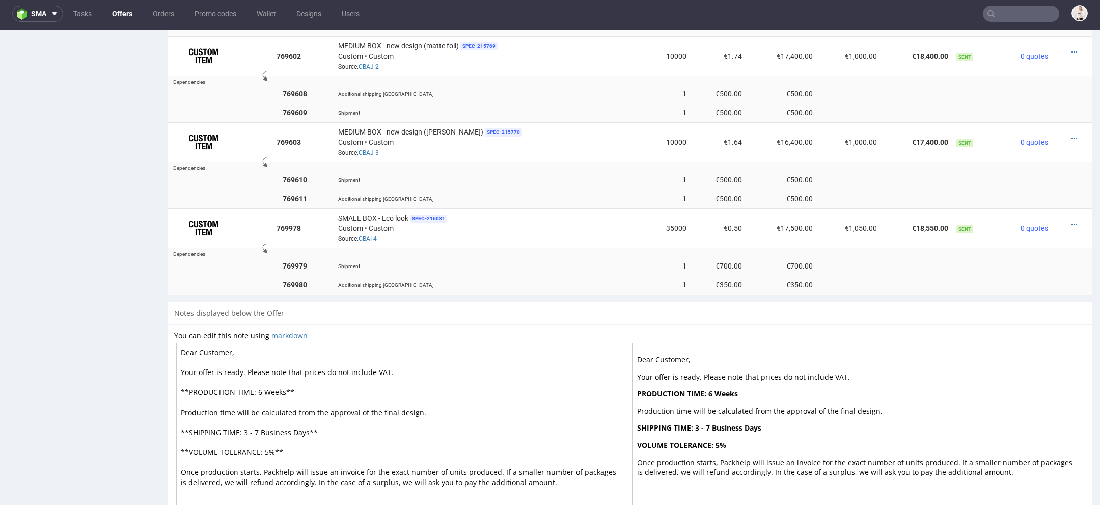
scroll to position [993, 0]
click at [1071, 221] on icon at bounding box center [1074, 224] width 6 height 7
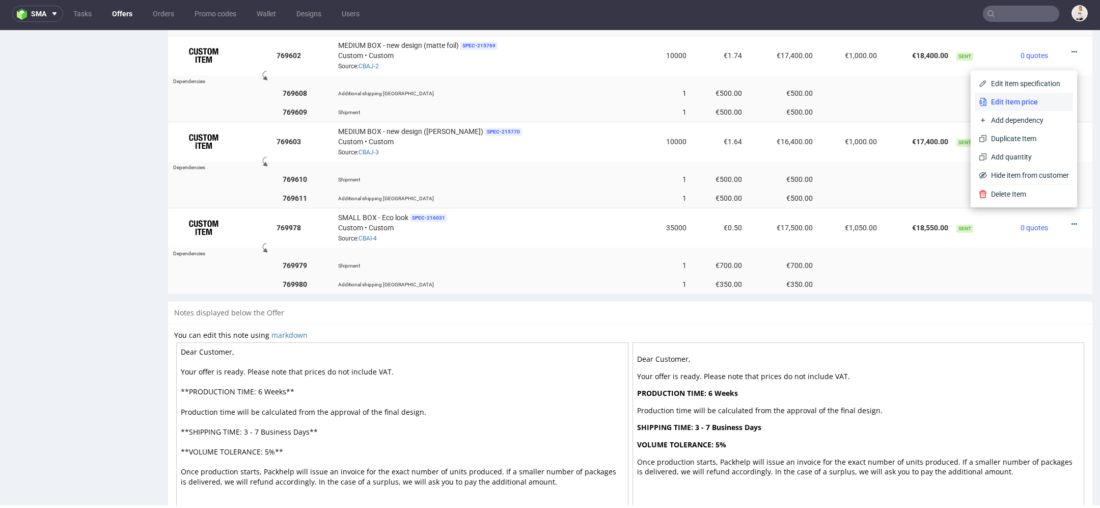
click at [1015, 97] on span "Edit item price" at bounding box center [1028, 102] width 82 height 10
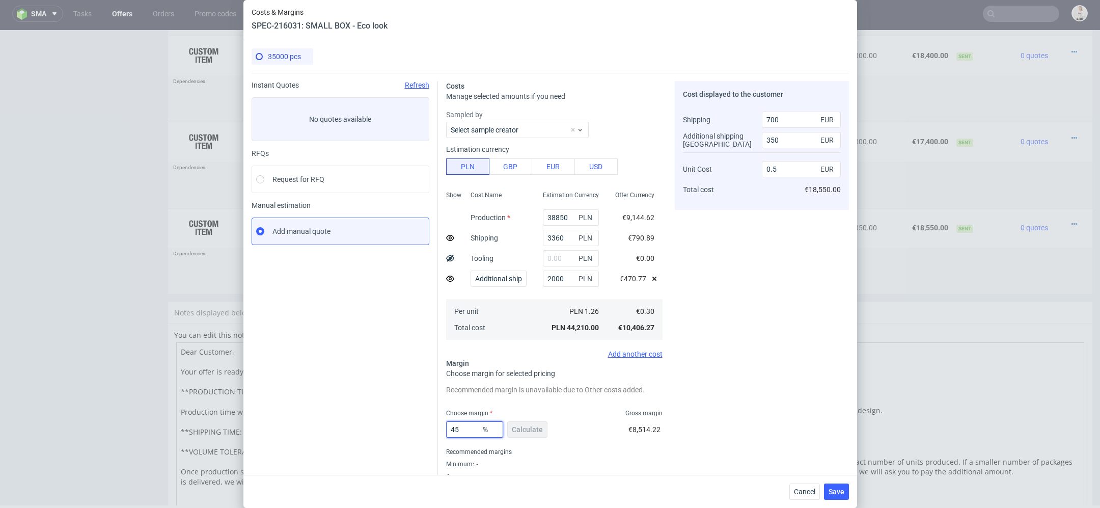
drag, startPoint x: 470, startPoint y: 429, endPoint x: 349, endPoint y: 429, distance: 120.7
click at [349, 429] on div "Instant Quotes Refresh No quotes available RFQs Request for RFQ Manual estimati…" at bounding box center [550, 283] width 597 height 420
type input "50"
type input "0.56"
type input "50"
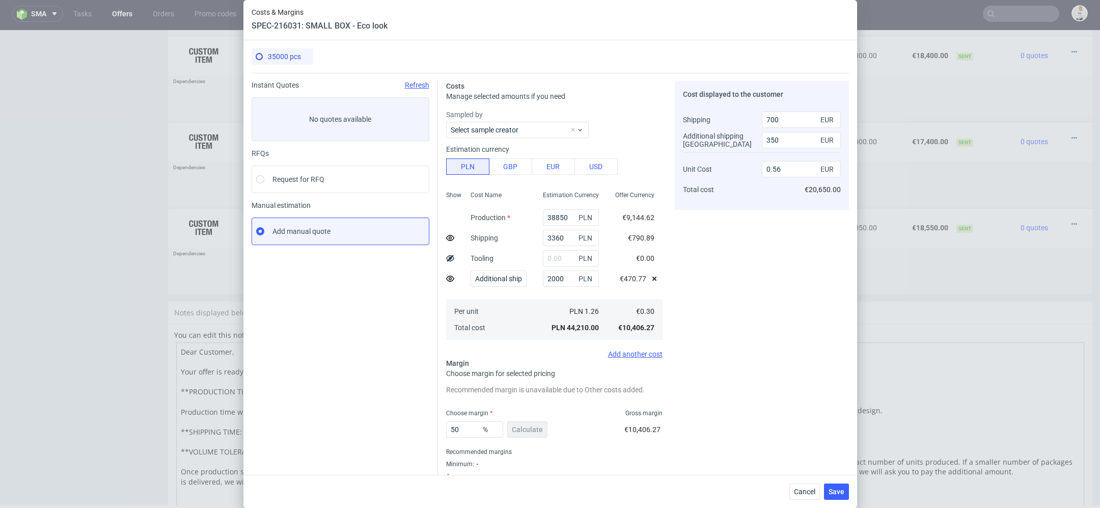
click at [658, 425] on span "€10,406.27" at bounding box center [642, 429] width 36 height 8
click at [841, 490] on span "Save" at bounding box center [837, 491] width 16 height 7
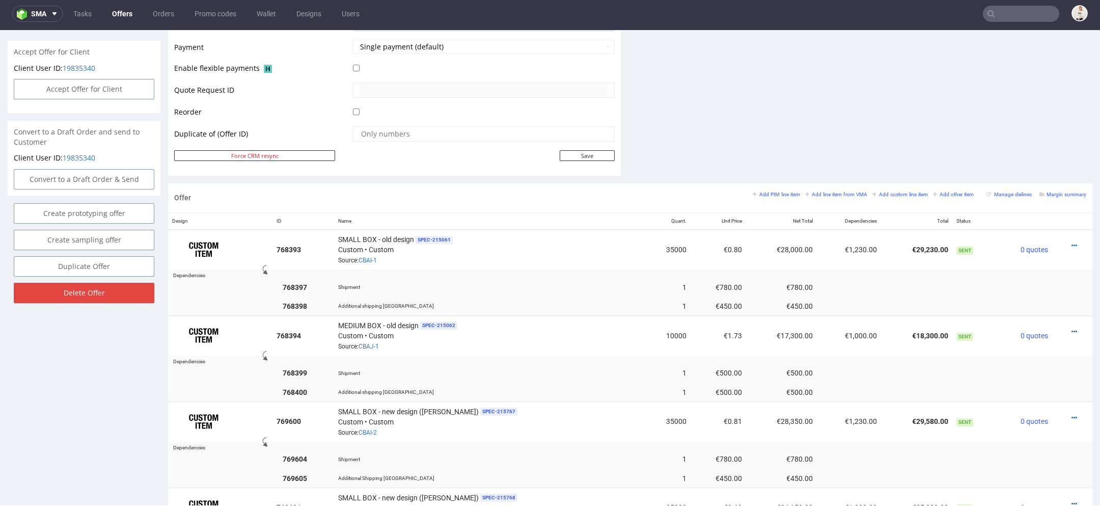
scroll to position [455, 0]
click at [823, 192] on small "Add line item from VMA" at bounding box center [836, 195] width 62 height 6
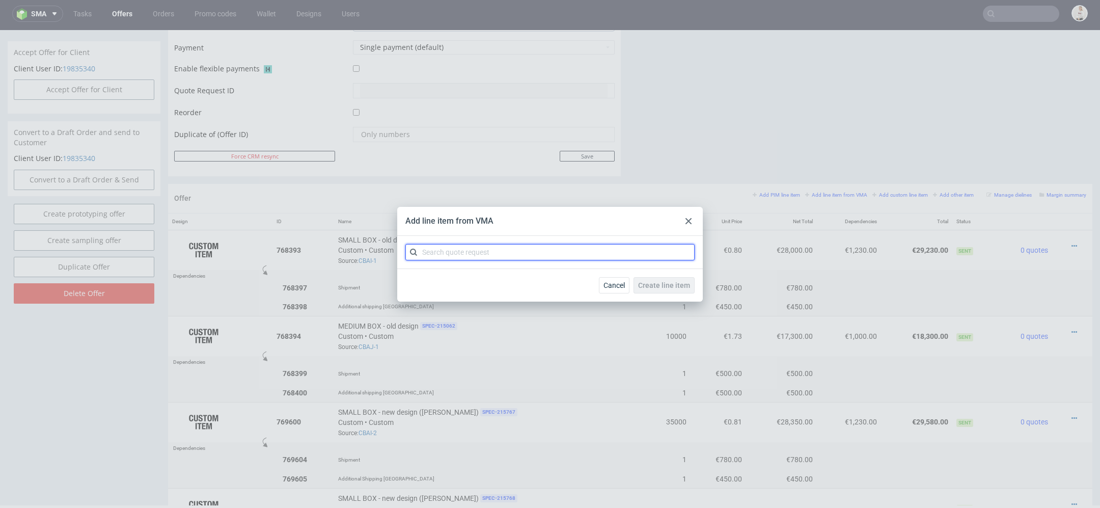
click at [508, 253] on input "text" at bounding box center [549, 252] width 289 height 16
paste input "CBAJ"
type input "CBAJ"
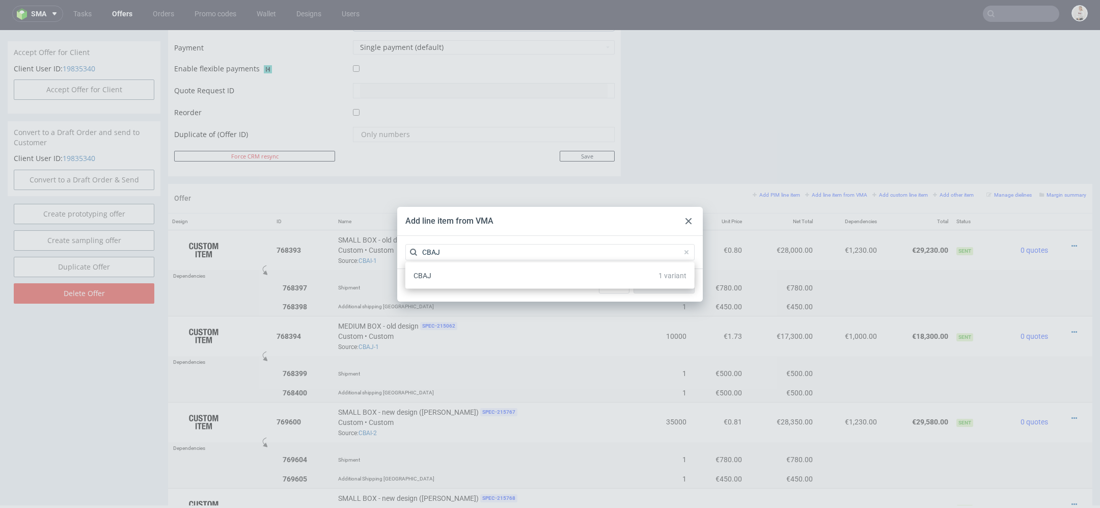
click at [497, 278] on div "CBAJ 1 variant" at bounding box center [549, 275] width 281 height 18
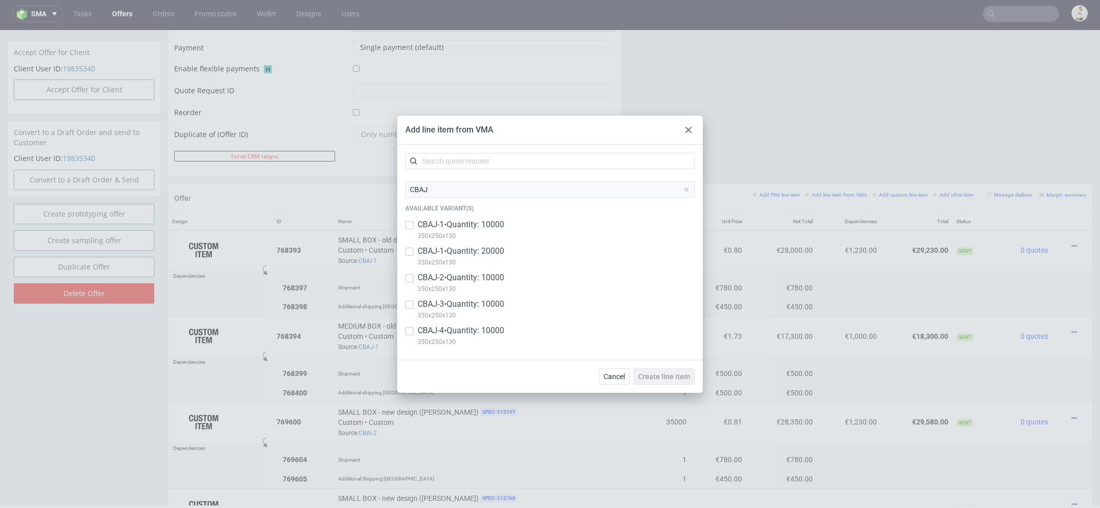
click at [497, 323] on div "CBAJ-3 • Quantity: 10000 350x250x130" at bounding box center [549, 311] width 289 height 26
click at [502, 311] on p "350x250x130" at bounding box center [461, 315] width 87 height 11
checkbox input "false"
click at [502, 333] on p "CBAJ-4 • Quantity: 10000" at bounding box center [461, 330] width 87 height 11
checkbox input "true"
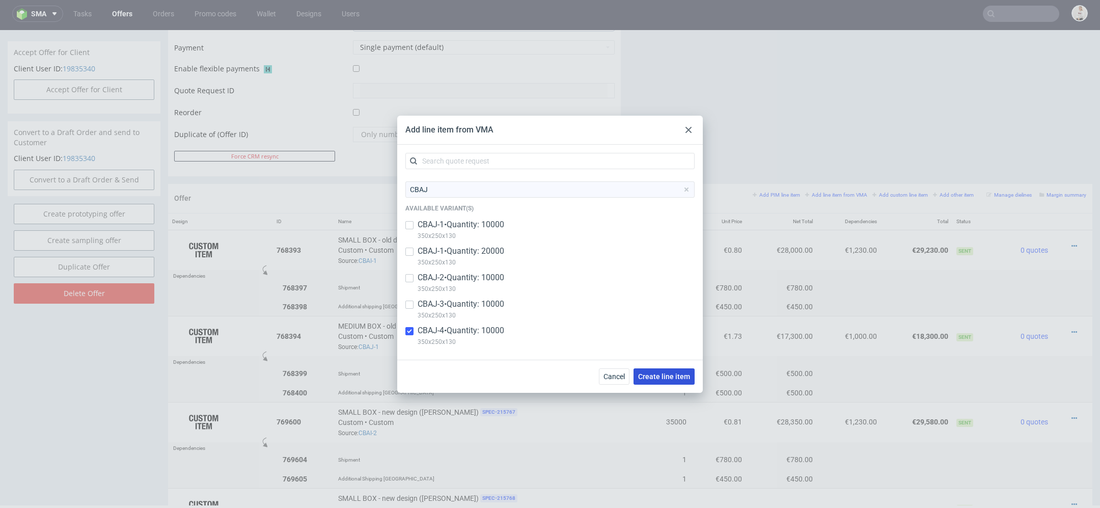
click at [676, 376] on span "Create line item" at bounding box center [664, 376] width 52 height 7
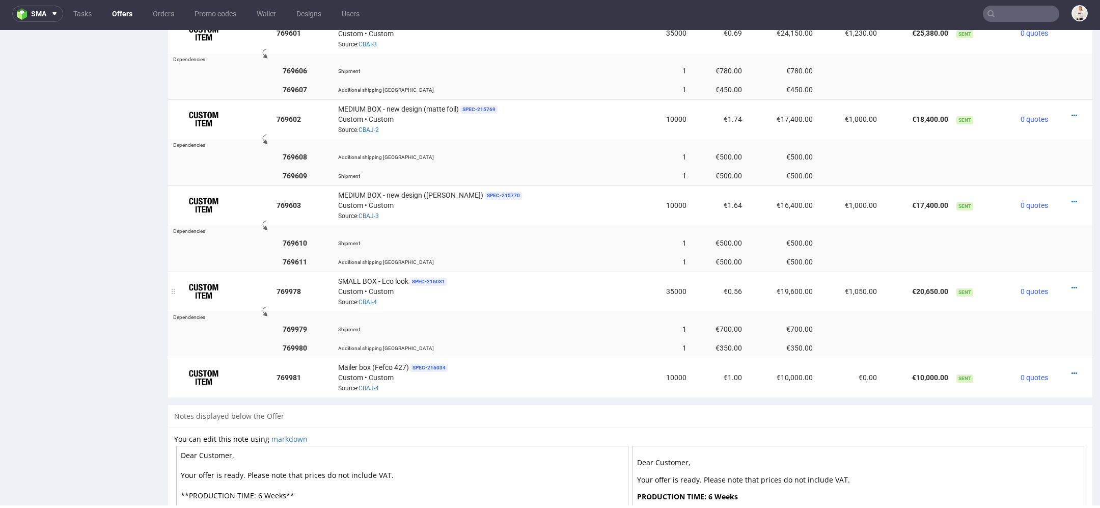
scroll to position [927, 0]
drag, startPoint x: 389, startPoint y: 189, endPoint x: 323, endPoint y: 189, distance: 65.7
click at [323, 189] on tr "769603 MEDIUM BOX - new design (matte varnish) SPEC- 215770 Custom • Custom Sou…" at bounding box center [630, 207] width 924 height 40
click at [352, 192] on span "MEDIUM BOX - new design ([PERSON_NAME])" at bounding box center [410, 197] width 145 height 10
drag, startPoint x: 341, startPoint y: 189, endPoint x: 389, endPoint y: 191, distance: 47.4
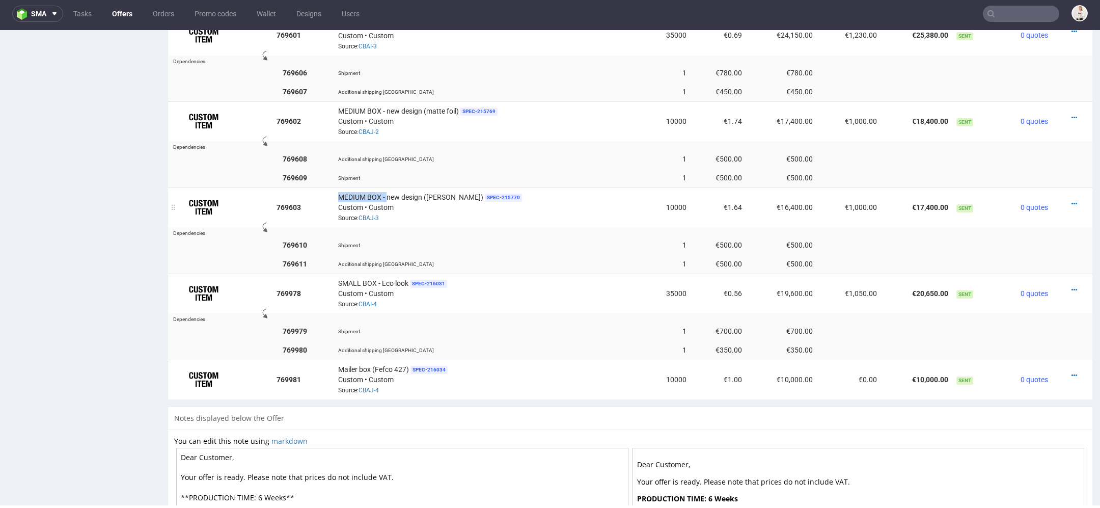
click at [389, 192] on span "MEDIUM BOX - new design ([PERSON_NAME])" at bounding box center [410, 197] width 145 height 10
copy span "MEDIUM BOX -"
click at [1071, 372] on icon at bounding box center [1074, 375] width 6 height 7
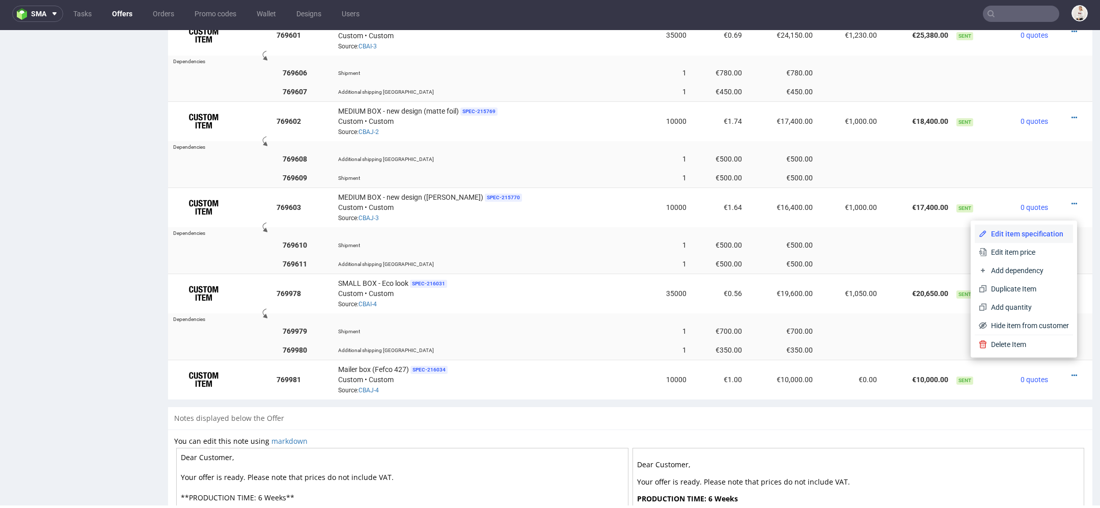
click at [1040, 231] on span "Edit item specification" at bounding box center [1028, 234] width 82 height 10
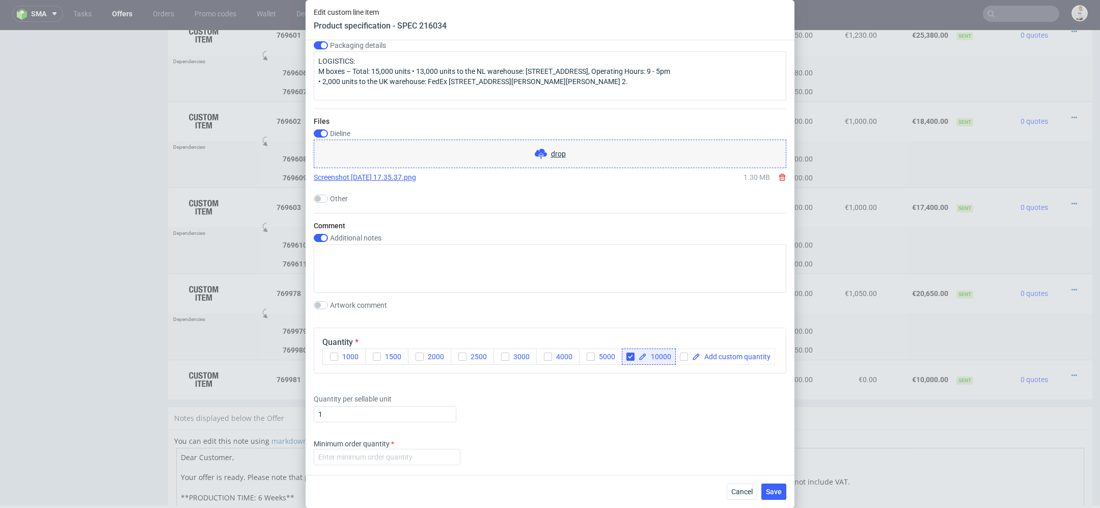
scroll to position [1393, 0]
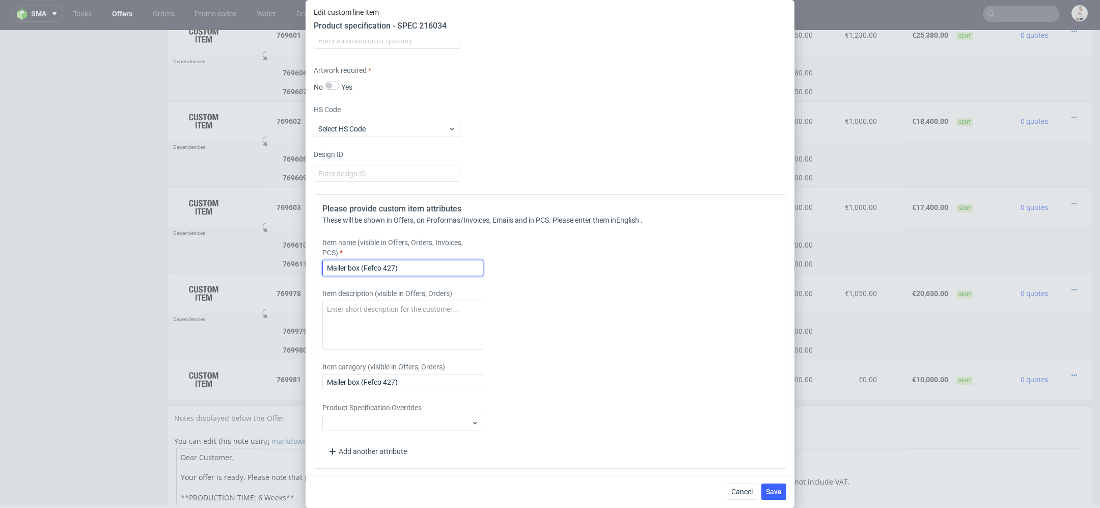
drag, startPoint x: 422, startPoint y: 262, endPoint x: 58, endPoint y: 262, distance: 363.6
click at [58, 262] on div "Edit custom line item Product specification - SPEC 216034 Supplier [PERSON_NAME…" at bounding box center [550, 254] width 1100 height 508
paste input "EDIUM BOX -"
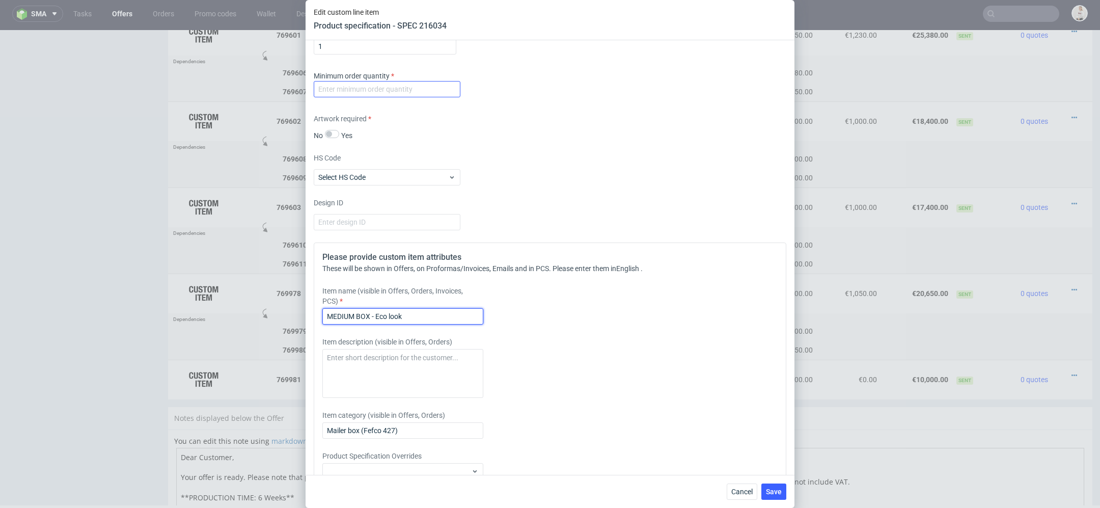
type input "MEDIUM BOX - Eco look"
click at [366, 90] on input "number" at bounding box center [387, 89] width 147 height 16
type input "1"
click at [559, 205] on div "Design ID" at bounding box center [550, 214] width 473 height 33
click at [775, 492] on span "Save" at bounding box center [774, 491] width 16 height 7
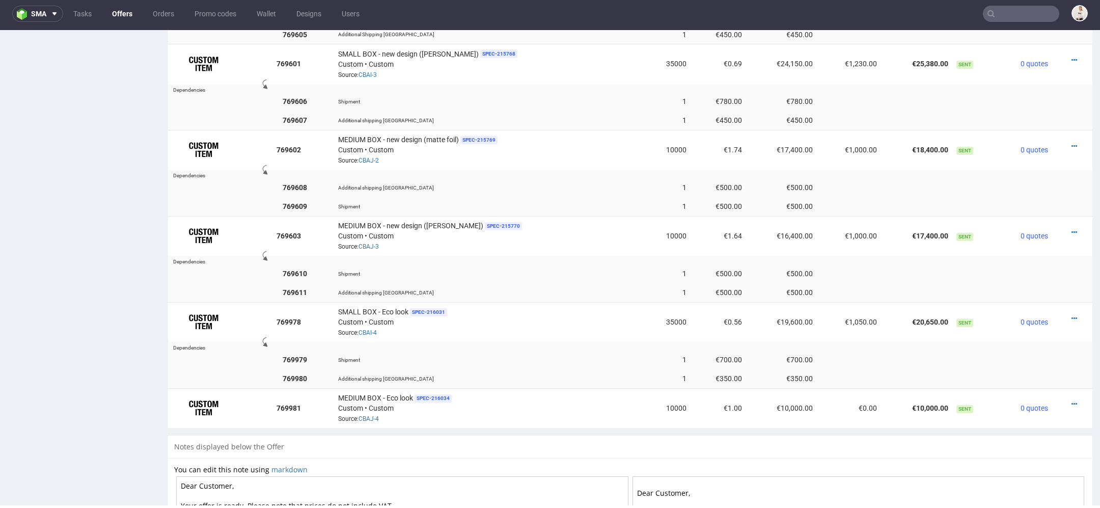
scroll to position [1076, 0]
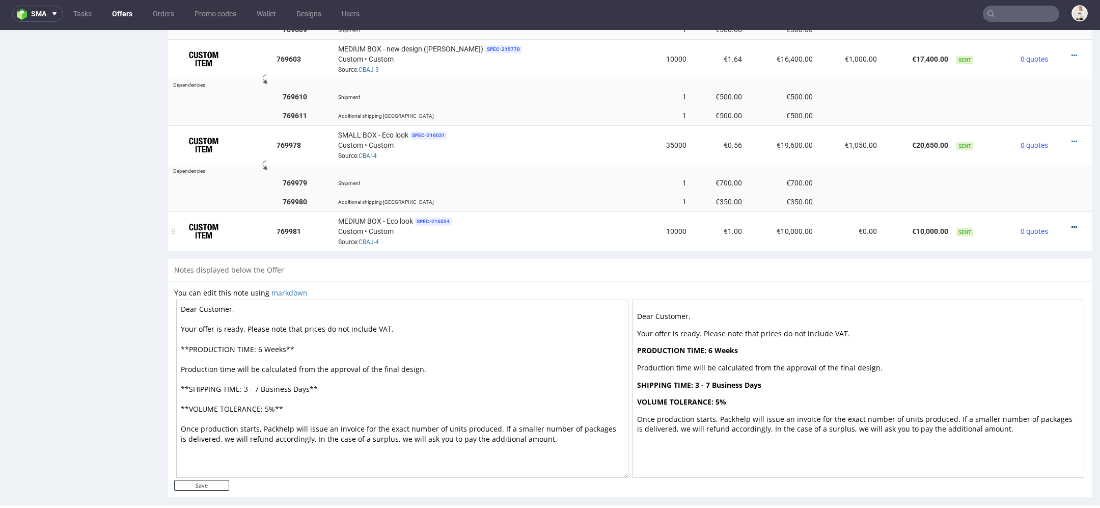
click at [1071, 224] on icon at bounding box center [1074, 227] width 6 height 7
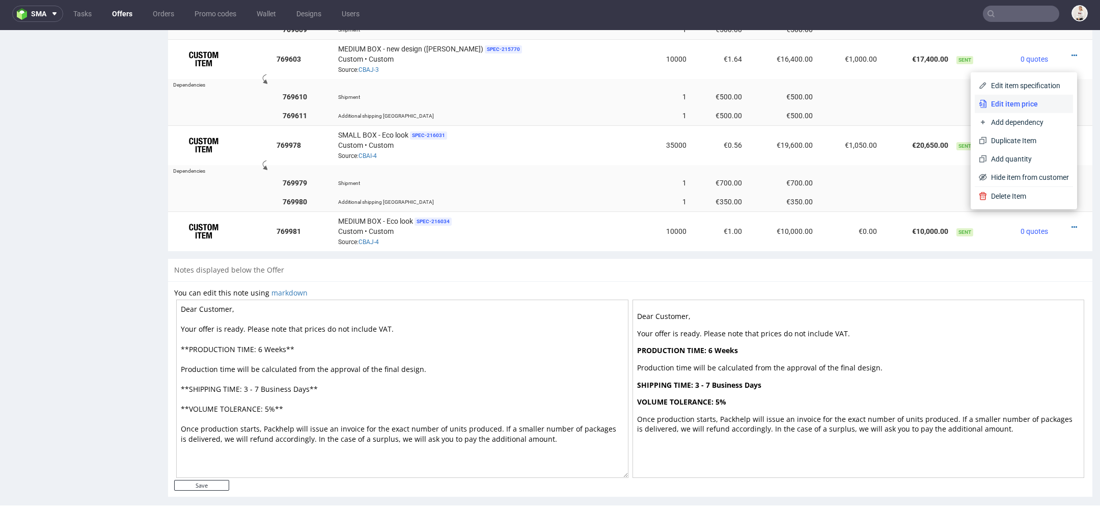
click at [1023, 106] on span "Edit item price" at bounding box center [1028, 104] width 82 height 10
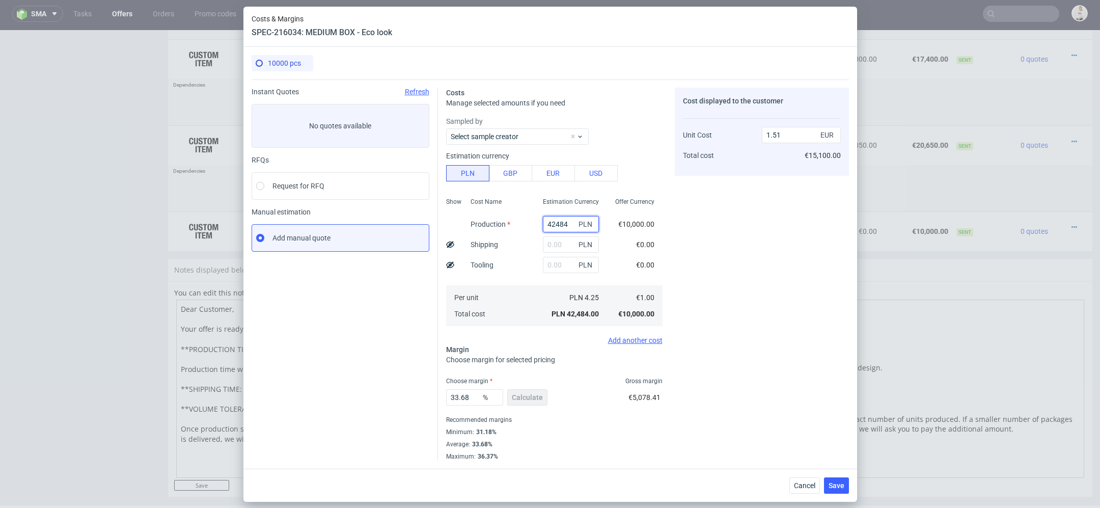
click at [550, 224] on input "42484" at bounding box center [571, 224] width 56 height 16
paste input "23690.00"
type input "23690"
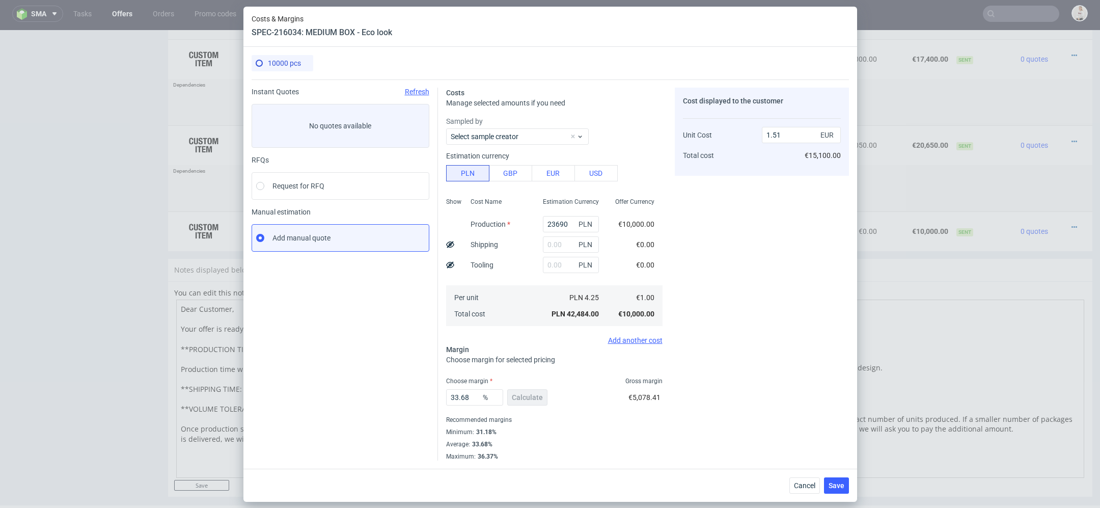
click at [657, 243] on div "€0.00" at bounding box center [645, 244] width 35 height 20
type input "0.84"
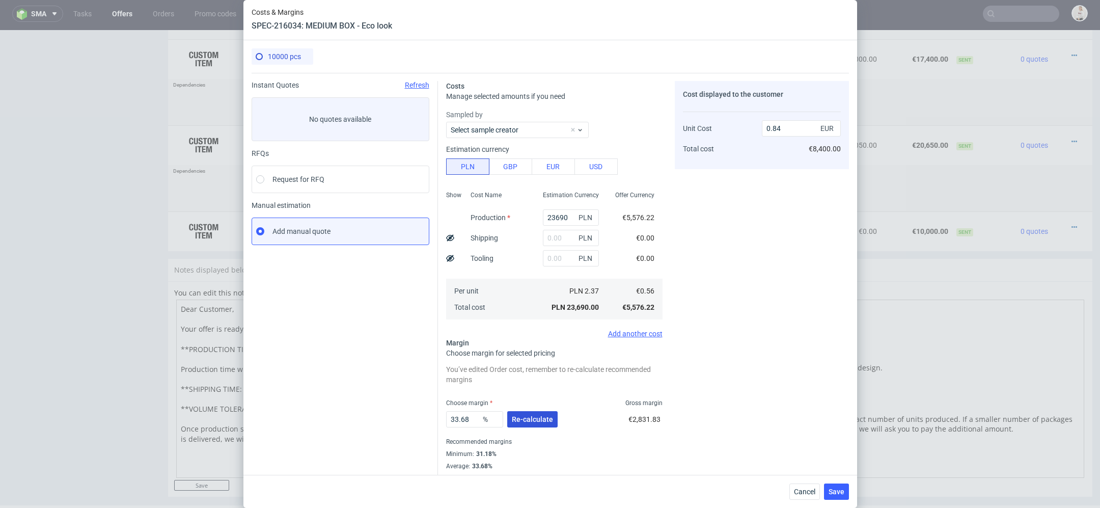
click at [536, 419] on span "Re-calculate" at bounding box center [532, 419] width 41 height 7
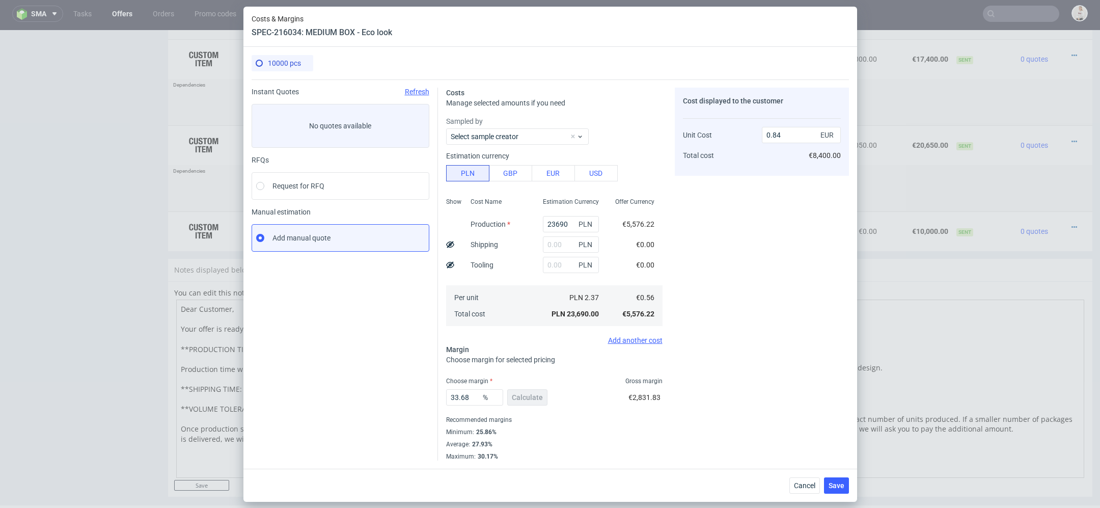
click at [849, 488] on div "Cancel Save" at bounding box center [550, 485] width 614 height 33
click at [841, 487] on span "Save" at bounding box center [837, 485] width 16 height 7
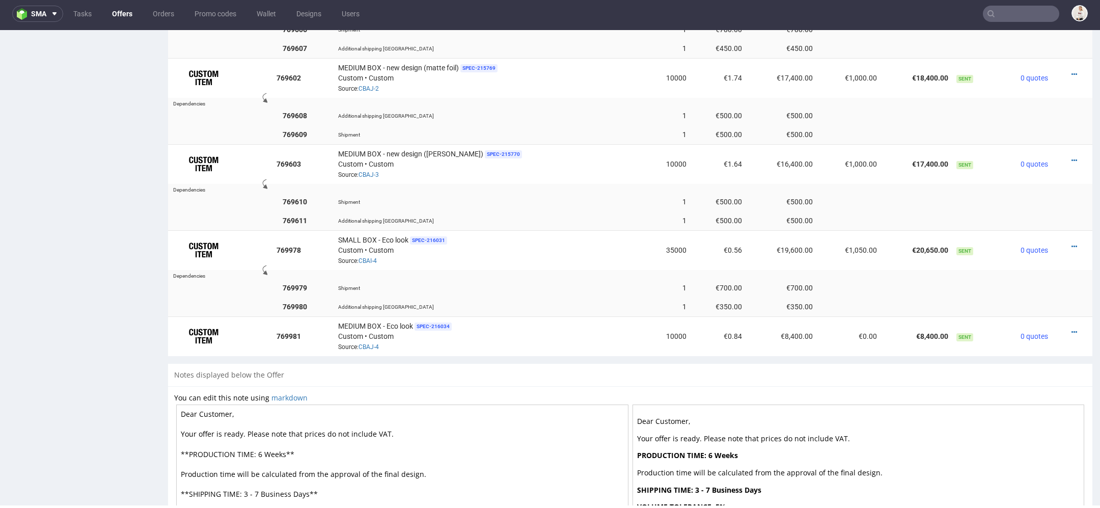
scroll to position [975, 0]
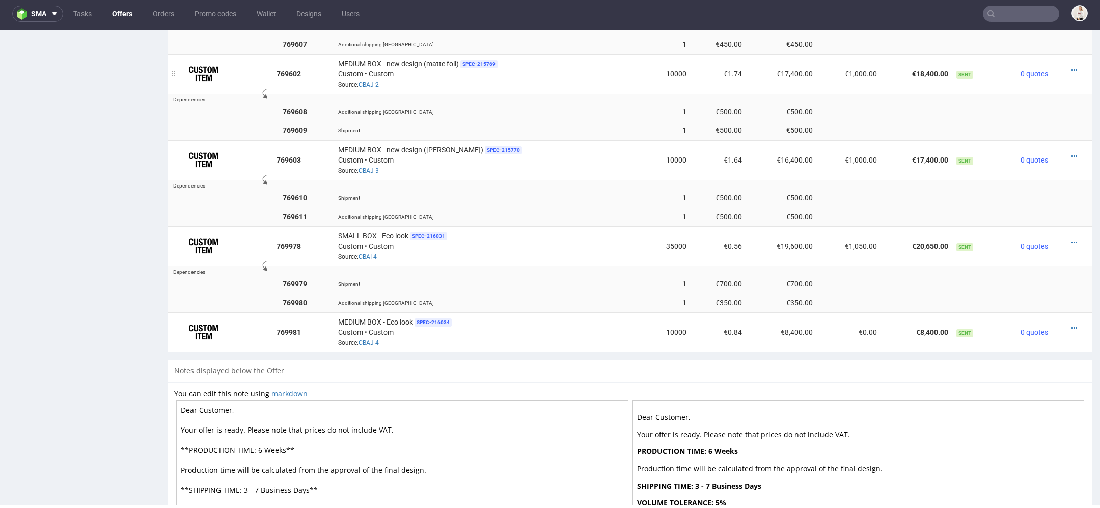
click at [1064, 65] on div at bounding box center [1069, 70] width 26 height 10
click at [1071, 67] on icon at bounding box center [1074, 70] width 6 height 7
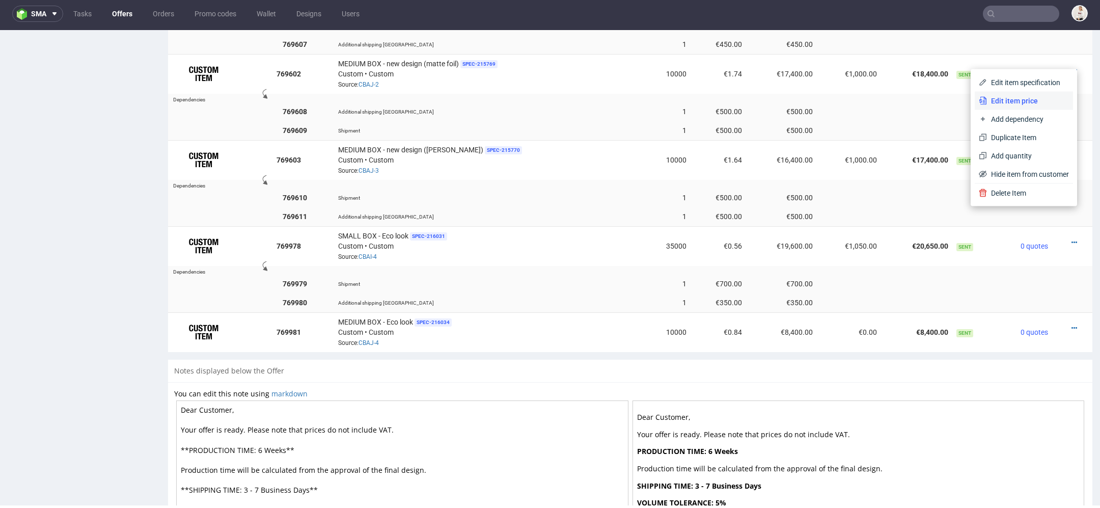
click at [1023, 104] on span "Edit item price" at bounding box center [1028, 101] width 82 height 10
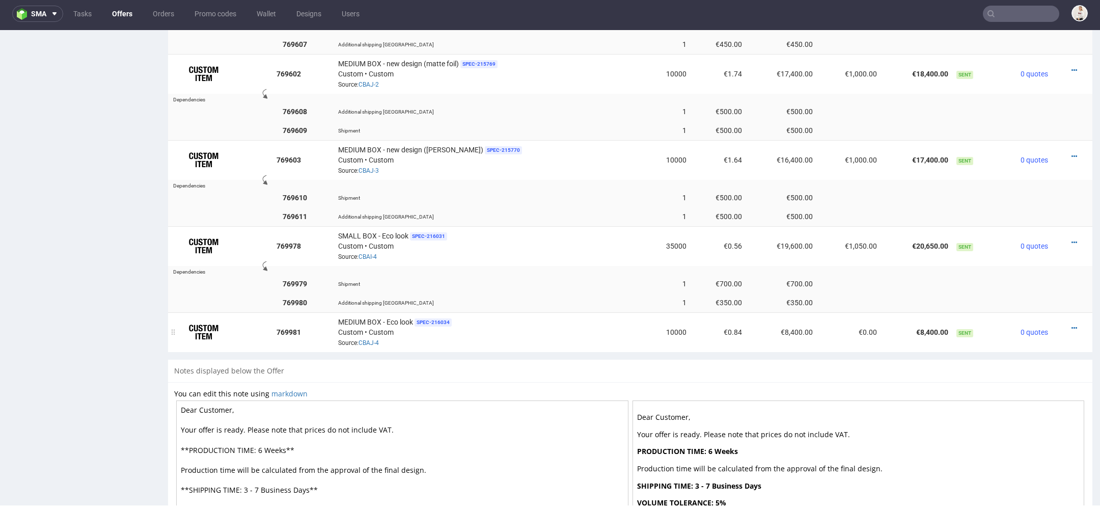
scroll to position [0, 0]
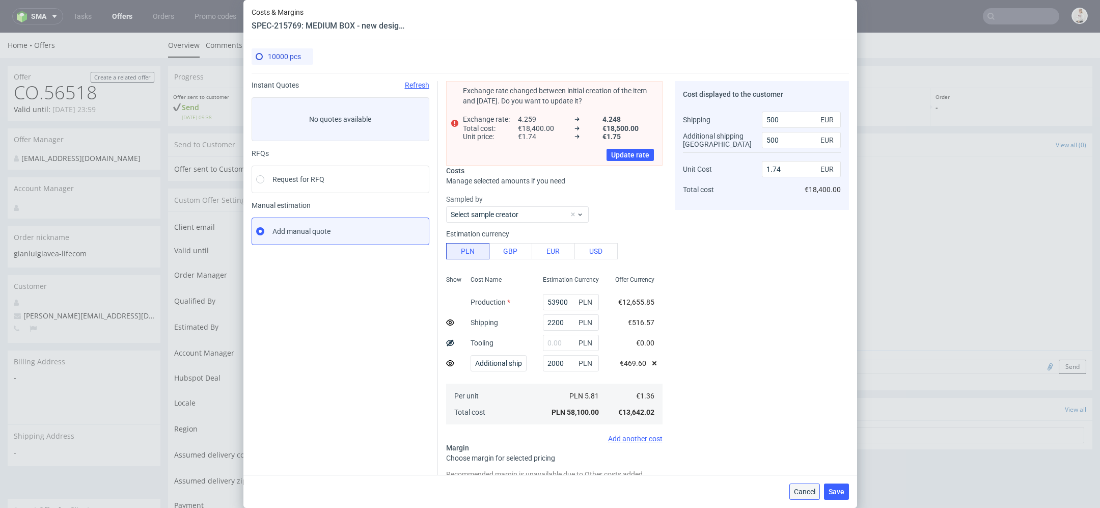
click at [803, 491] on span "Cancel" at bounding box center [804, 491] width 21 height 7
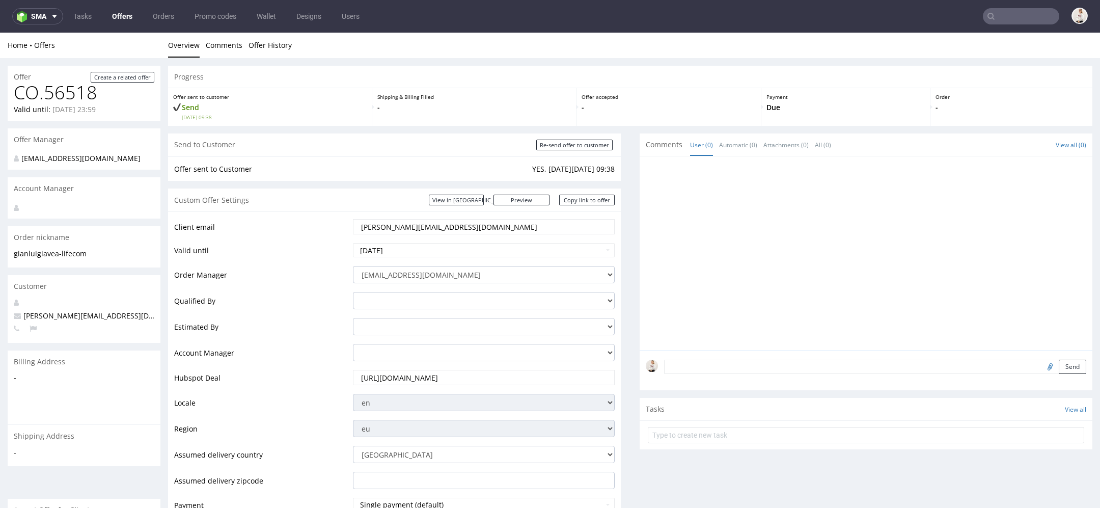
scroll to position [1076, 0]
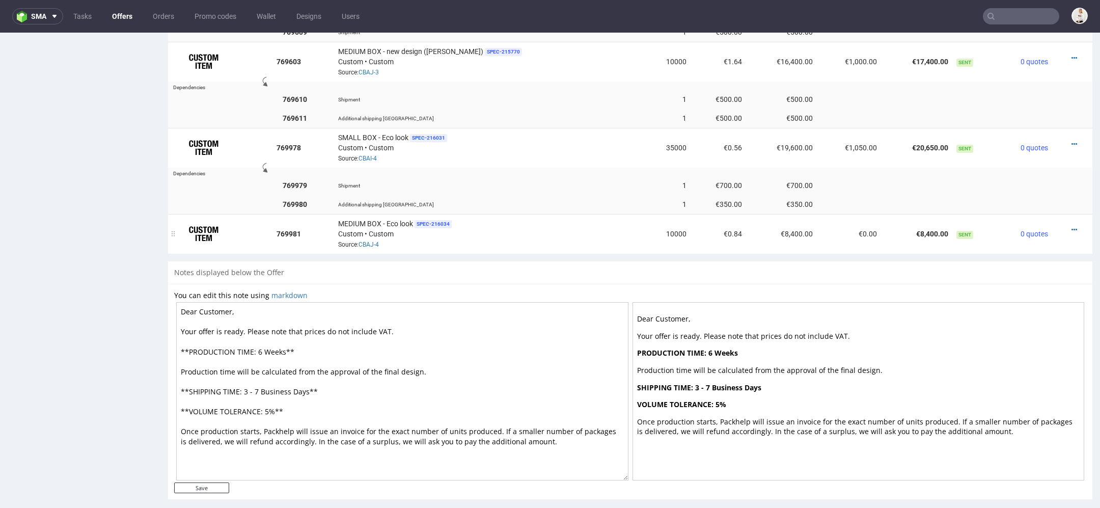
click at [1058, 225] on div at bounding box center [1069, 230] width 26 height 10
click at [1071, 226] on icon at bounding box center [1074, 229] width 6 height 7
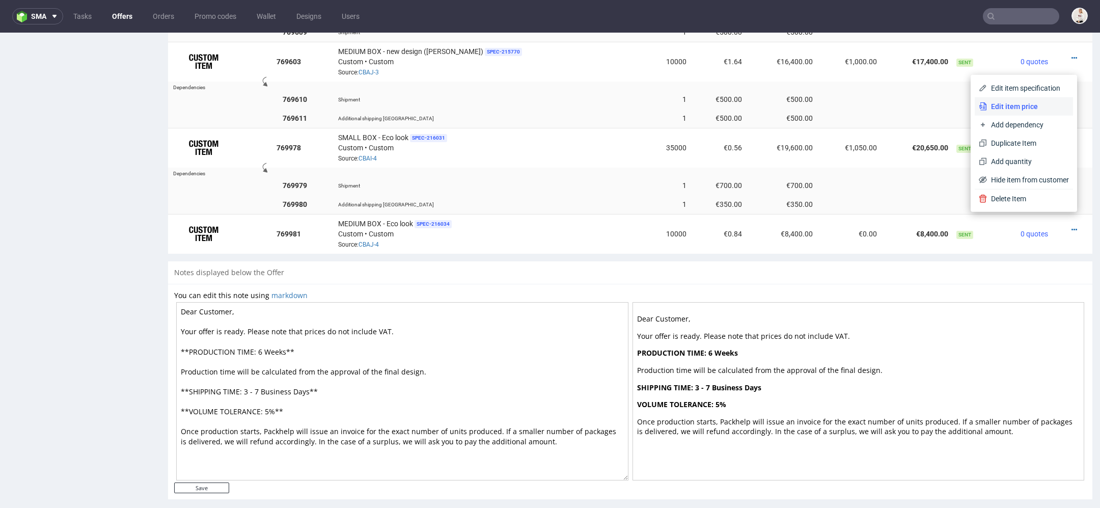
click at [1024, 104] on span "Edit item price" at bounding box center [1028, 106] width 82 height 10
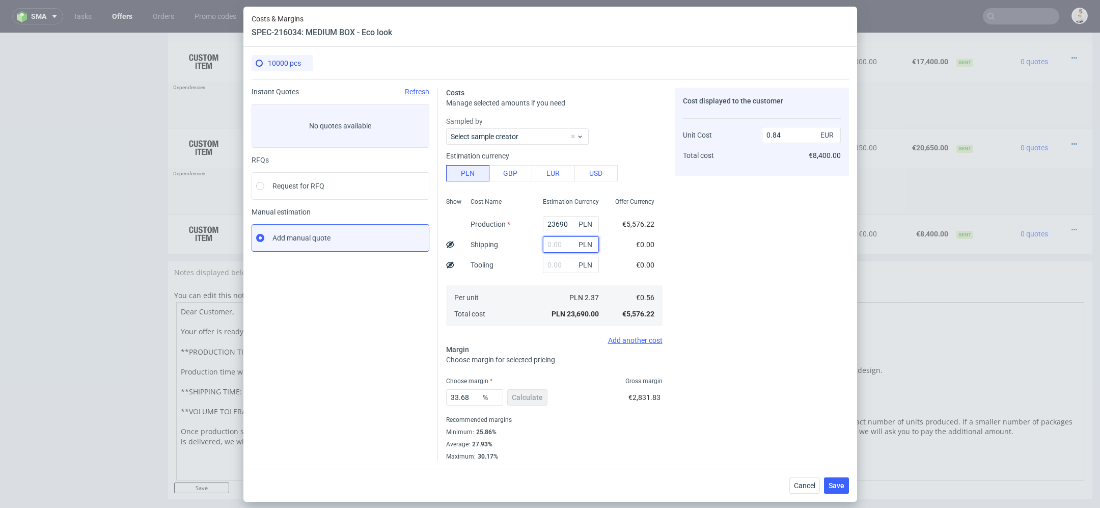
click at [549, 248] on input "text" at bounding box center [571, 244] width 56 height 16
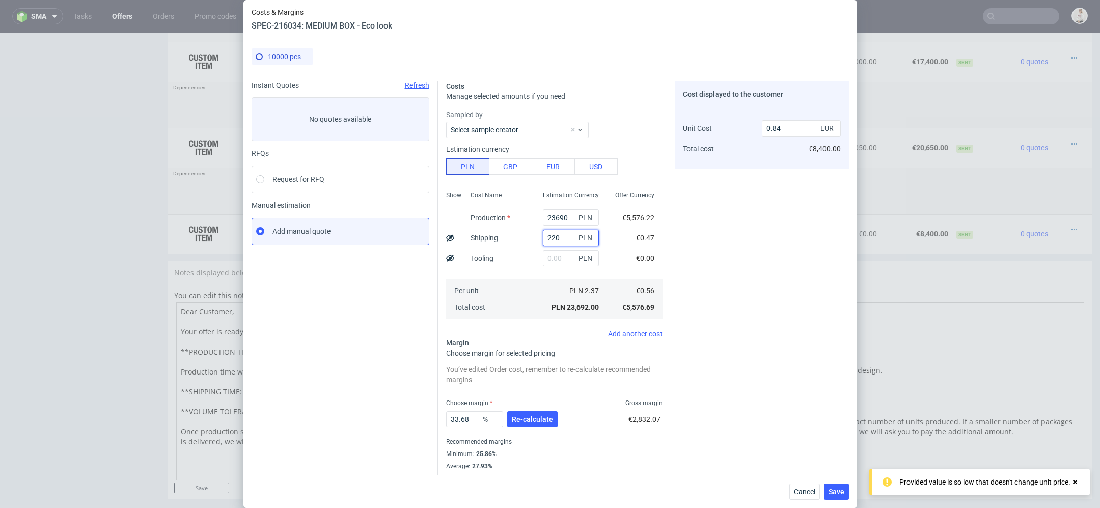
type input "2200"
type input "0.92"
type input "2200"
click at [748, 268] on div "Cost displayed to the customer Unit Cost Total cost 0.92 EUR €9,200.00" at bounding box center [762, 281] width 174 height 401
click at [450, 239] on use at bounding box center [450, 237] width 8 height 7
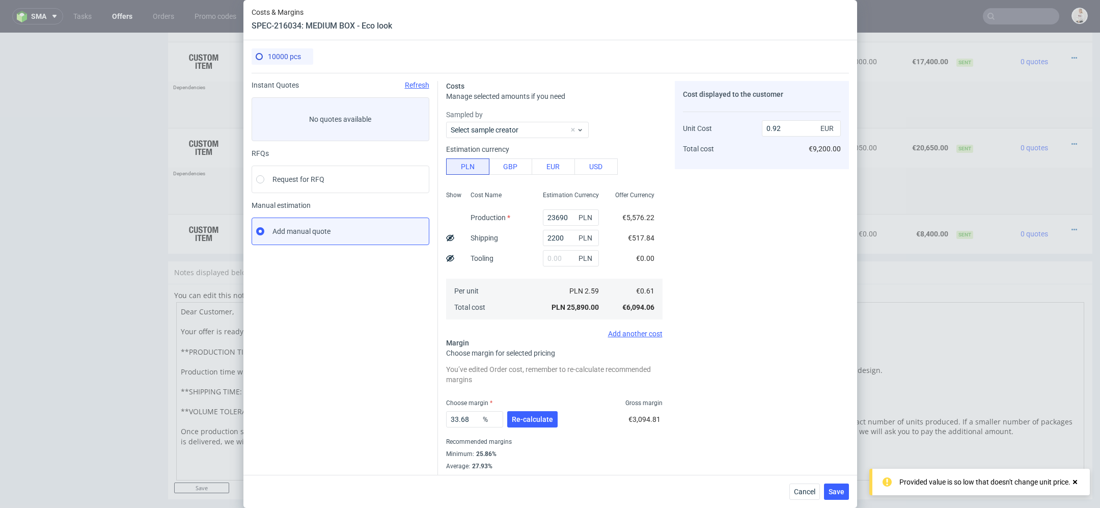
type input "0.87"
click at [643, 332] on div "Add another cost" at bounding box center [554, 333] width 216 height 8
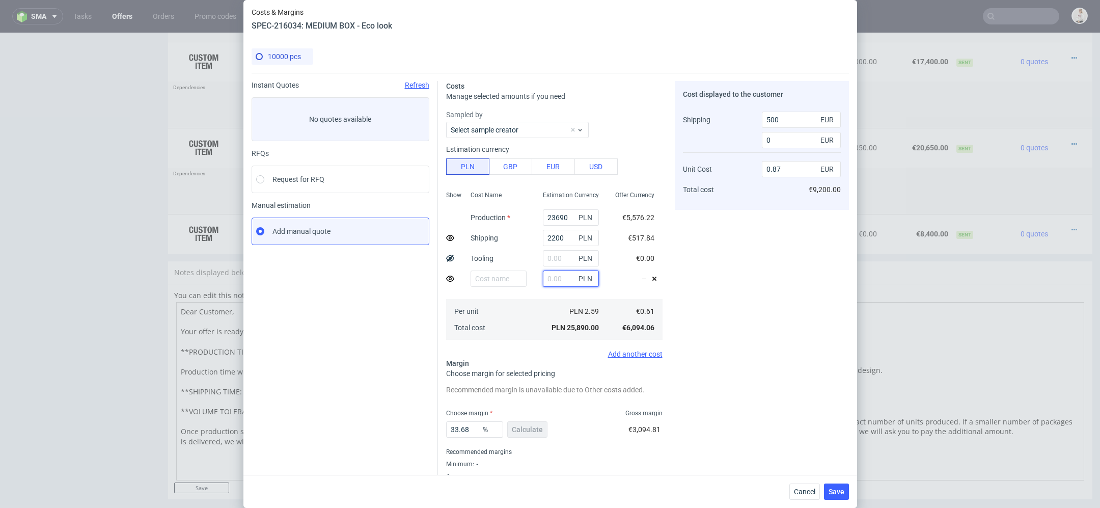
click at [563, 277] on input "text" at bounding box center [571, 278] width 56 height 16
type input "2000"
type input "0.89"
type input "500"
type input "2000"
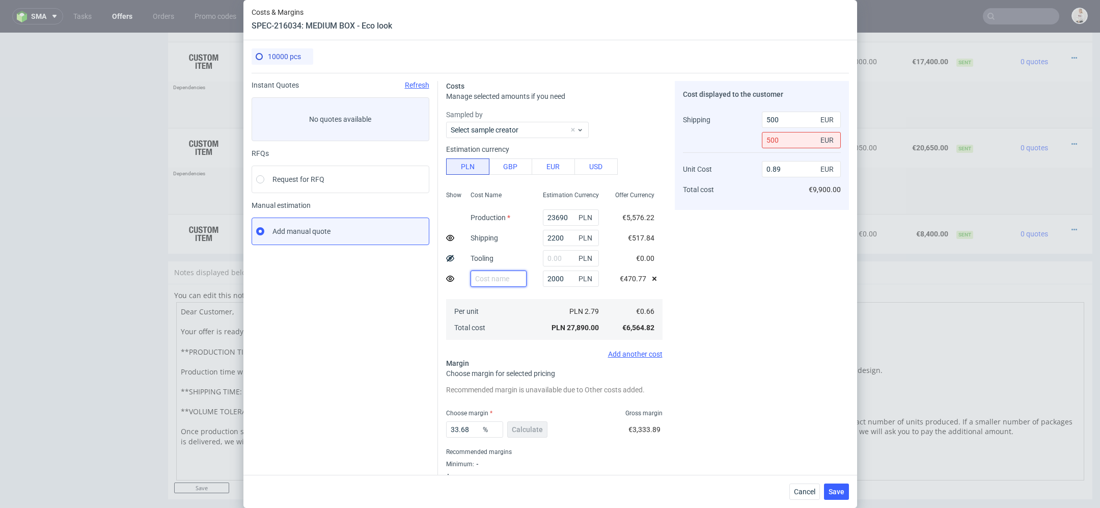
click at [482, 278] on input "text" at bounding box center [499, 278] width 56 height 16
type input "Additional shipping [GEOGRAPHIC_DATA]"
click at [800, 312] on div "Cost displayed to the customer Shipping Additional shipping UK Unit Cost Total …" at bounding box center [762, 286] width 174 height 411
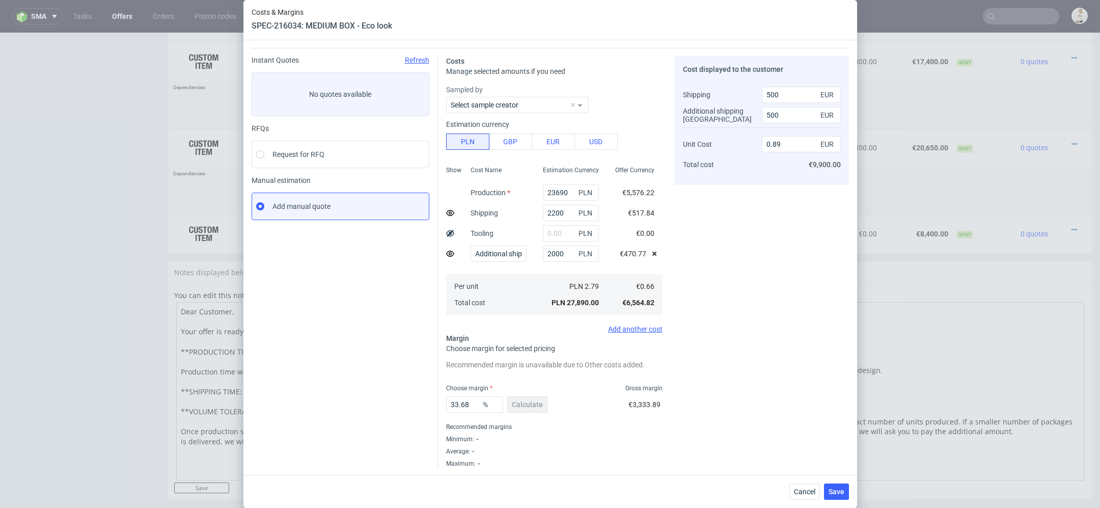
click at [519, 401] on div "33.68 % Calculate" at bounding box center [497, 406] width 103 height 29
drag, startPoint x: 473, startPoint y: 406, endPoint x: 312, endPoint y: 399, distance: 161.1
click at [312, 399] on div "Instant Quotes Refresh No quotes available RFQs Request for RFQ Manual estimati…" at bounding box center [550, 258] width 597 height 420
type input "50"
type input "1.21"
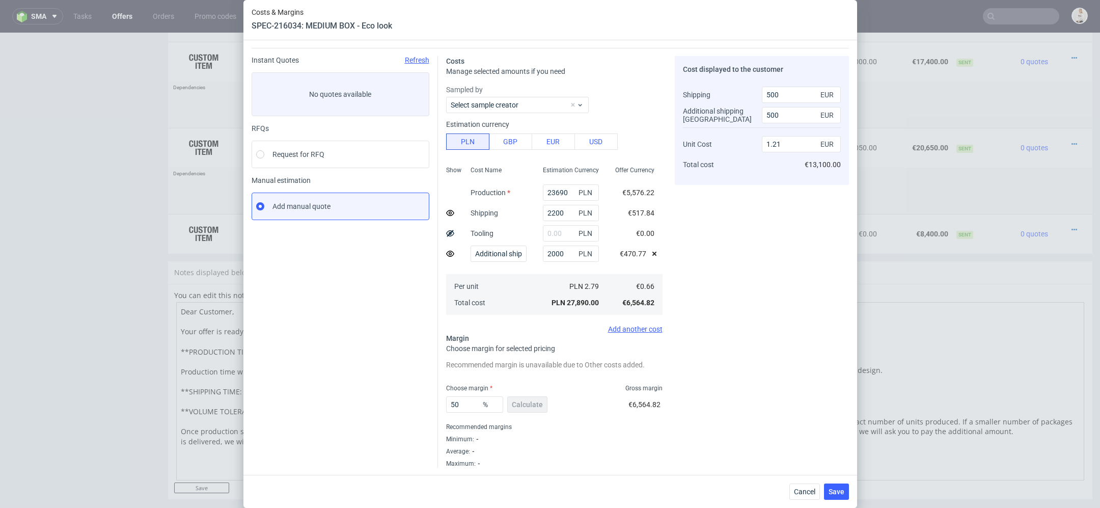
click at [706, 455] on div "Cost displayed to the customer Shipping Additional shipping [GEOGRAPHIC_DATA] U…" at bounding box center [762, 261] width 174 height 411
click at [473, 404] on input "50" at bounding box center [474, 404] width 57 height 16
type input "55"
type input "1.36"
type input "55"
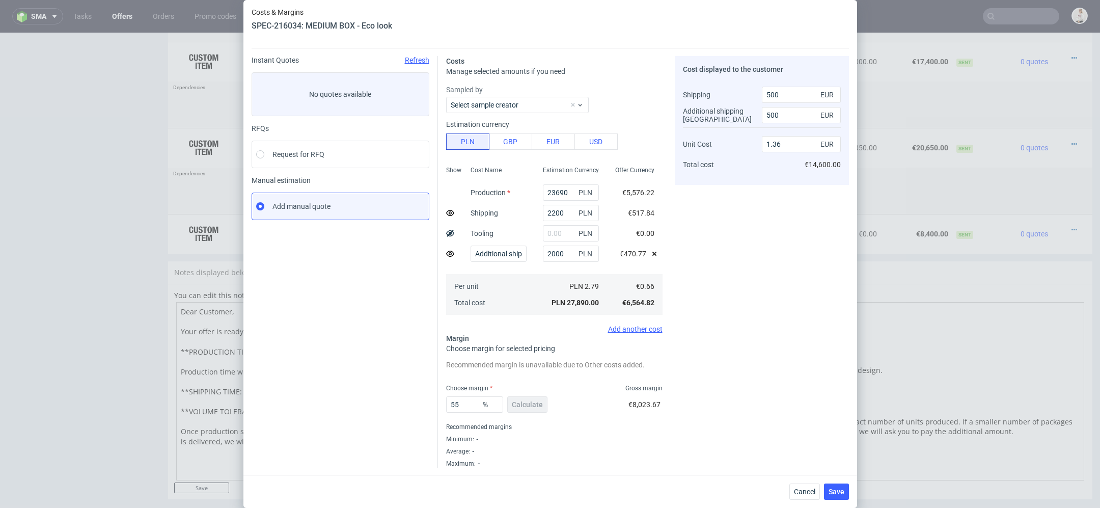
click at [707, 438] on div "Cost displayed to the customer Shipping Additional shipping [GEOGRAPHIC_DATA] U…" at bounding box center [762, 261] width 174 height 411
click at [840, 490] on span "Save" at bounding box center [837, 491] width 16 height 7
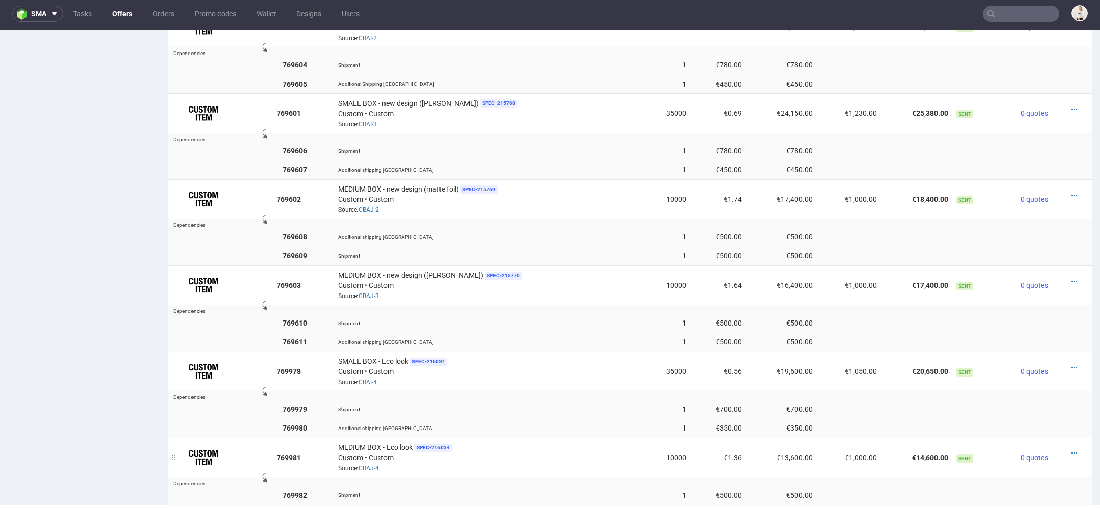
scroll to position [851, 0]
click at [1071, 276] on icon at bounding box center [1074, 279] width 6 height 7
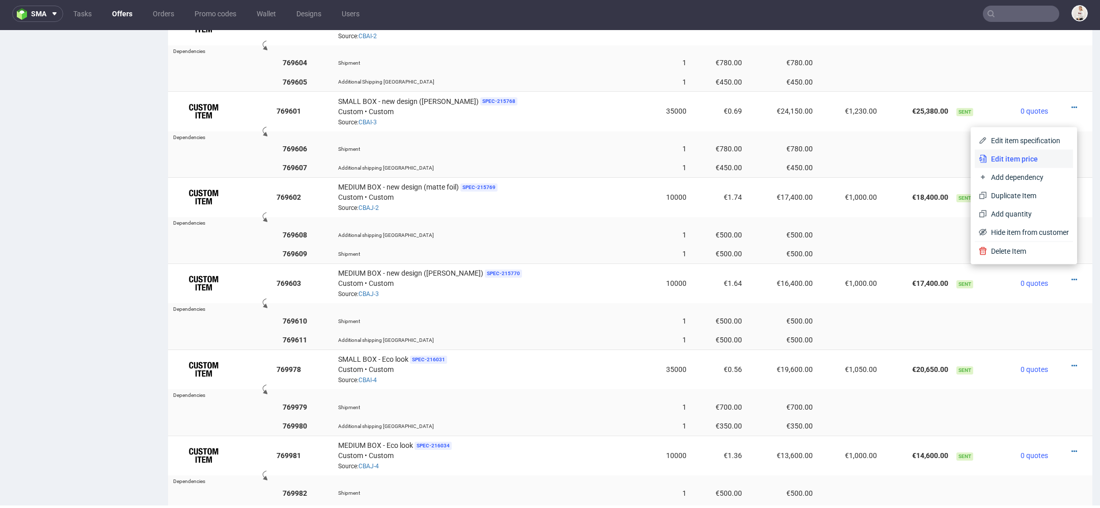
click at [1042, 160] on span "Edit item price" at bounding box center [1028, 159] width 82 height 10
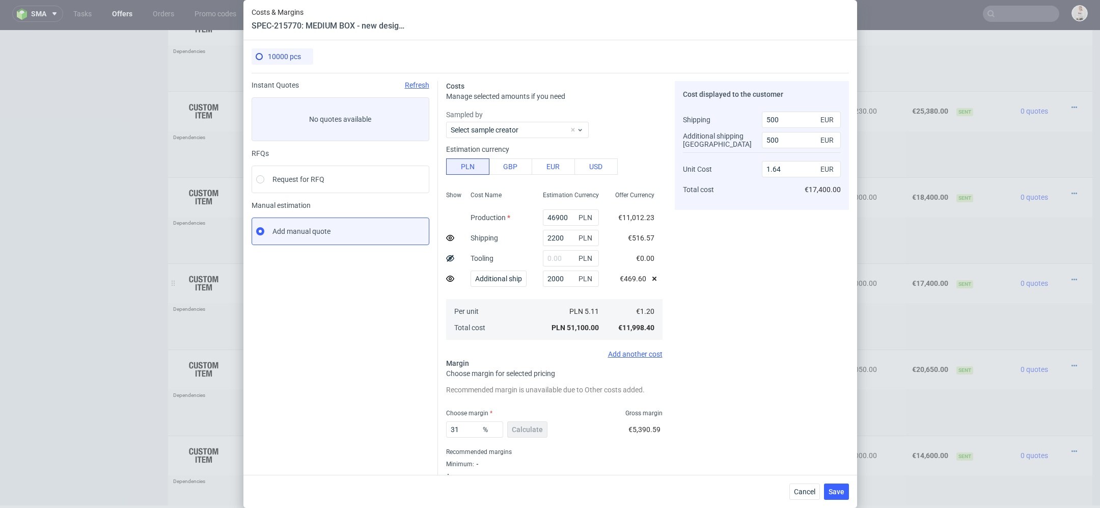
scroll to position [25, 0]
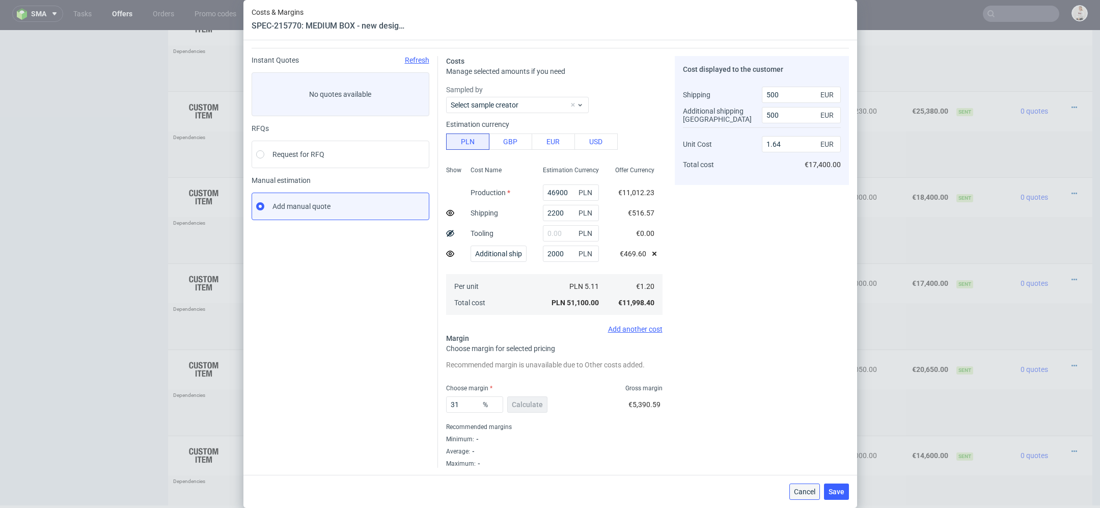
click at [807, 494] on span "Cancel" at bounding box center [804, 491] width 21 height 7
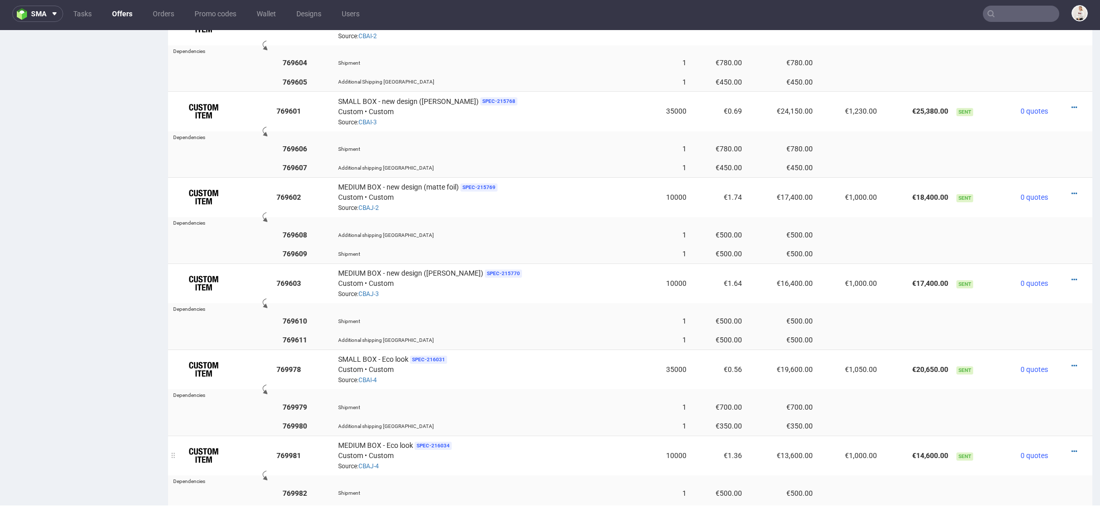
scroll to position [1121, 0]
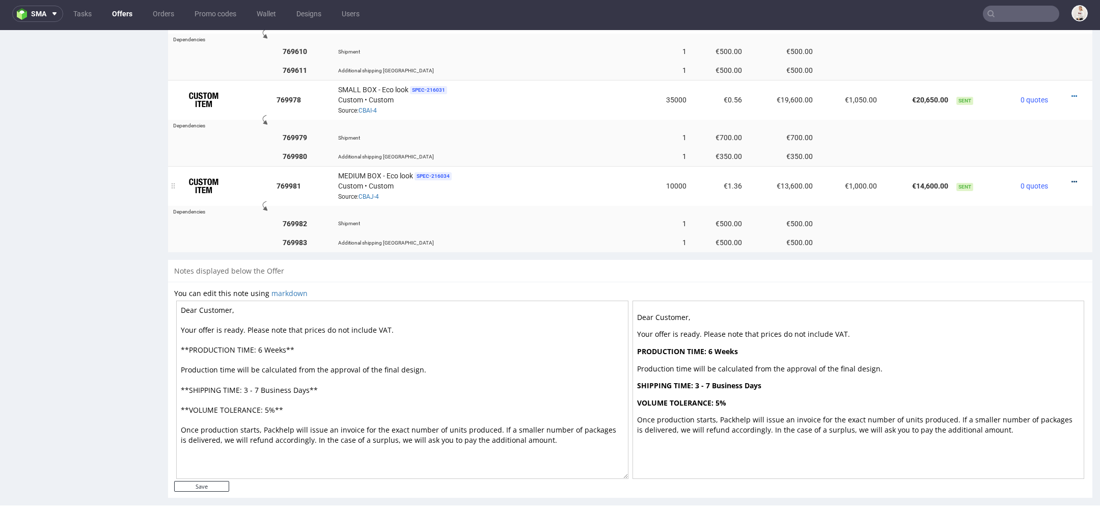
click at [1071, 178] on icon at bounding box center [1074, 181] width 6 height 7
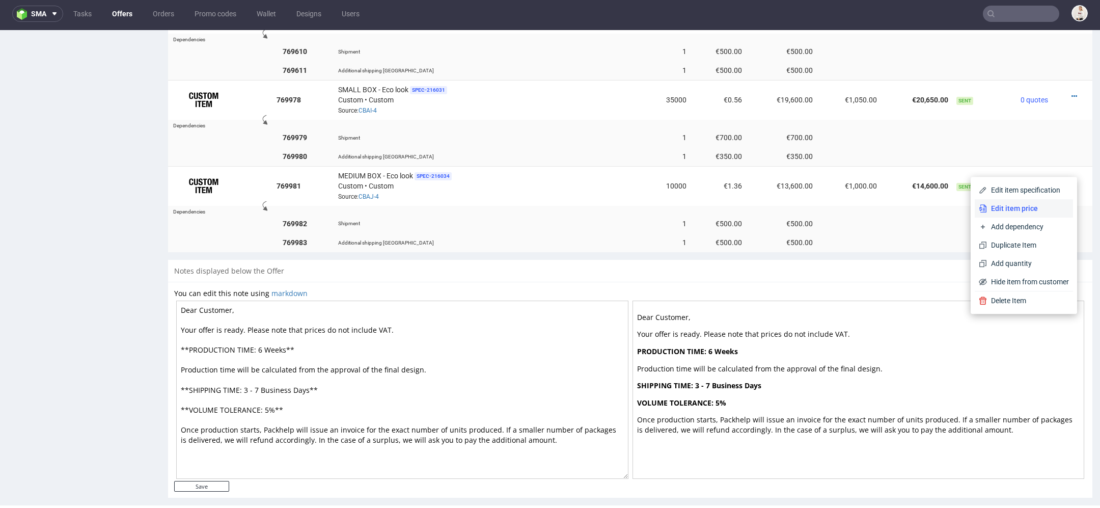
click at [1014, 208] on span "Edit item price" at bounding box center [1028, 208] width 82 height 10
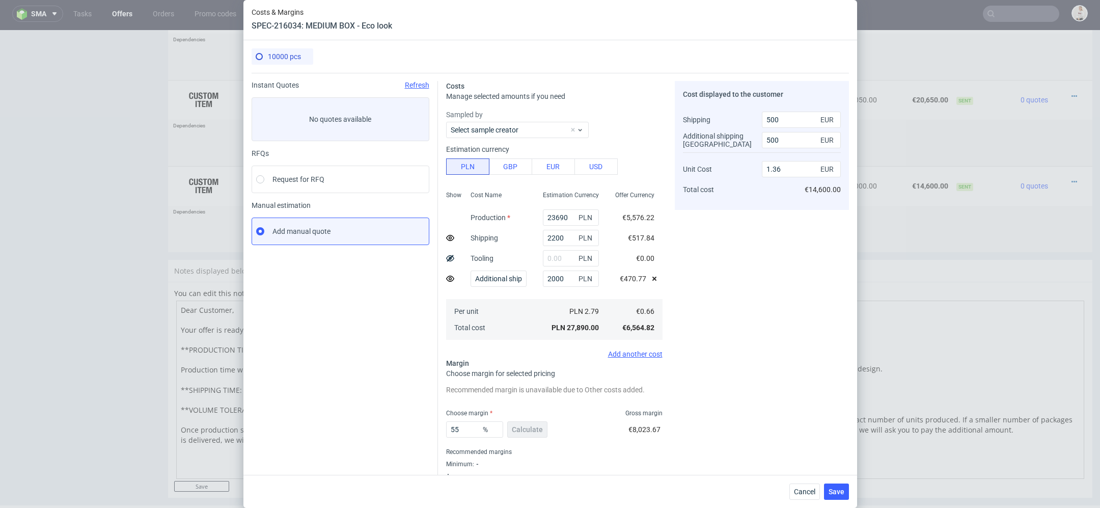
scroll to position [25, 0]
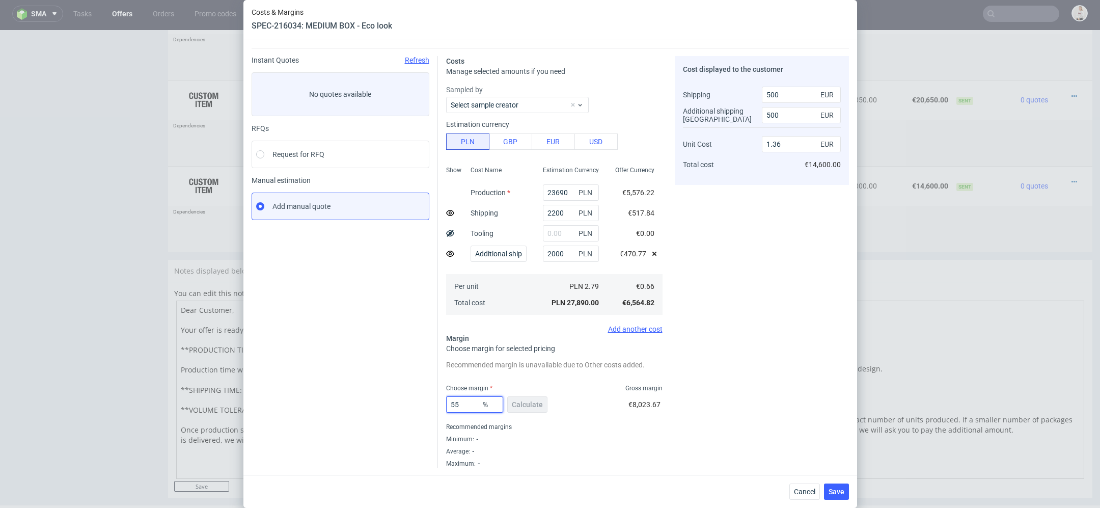
click at [470, 403] on input "55" at bounding box center [474, 404] width 57 height 16
type input "57"
type input "1.43"
type input "57"
click at [777, 430] on div "Cost displayed to the customer Shipping Additional shipping [GEOGRAPHIC_DATA] U…" at bounding box center [762, 261] width 174 height 411
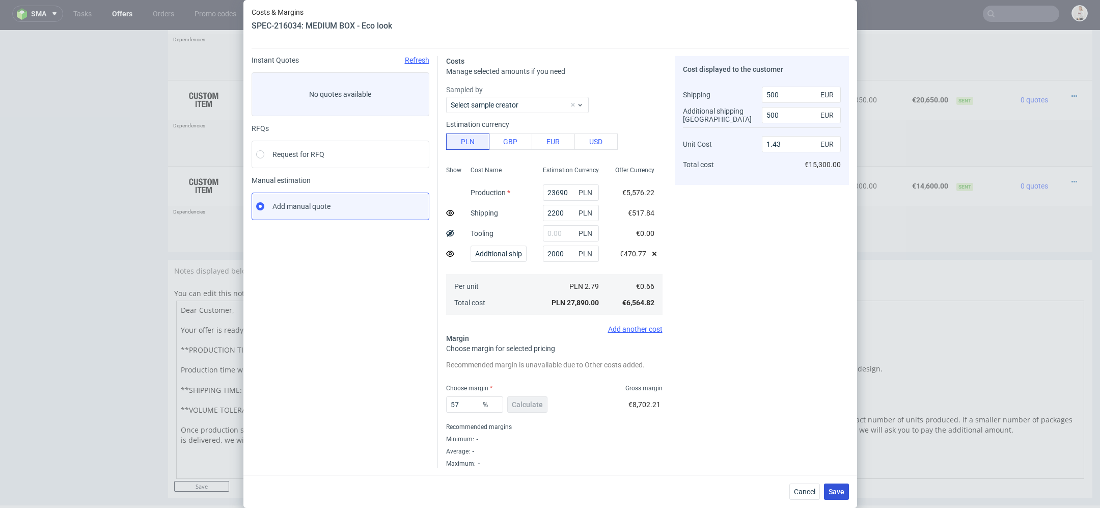
click at [838, 489] on span "Save" at bounding box center [837, 491] width 16 height 7
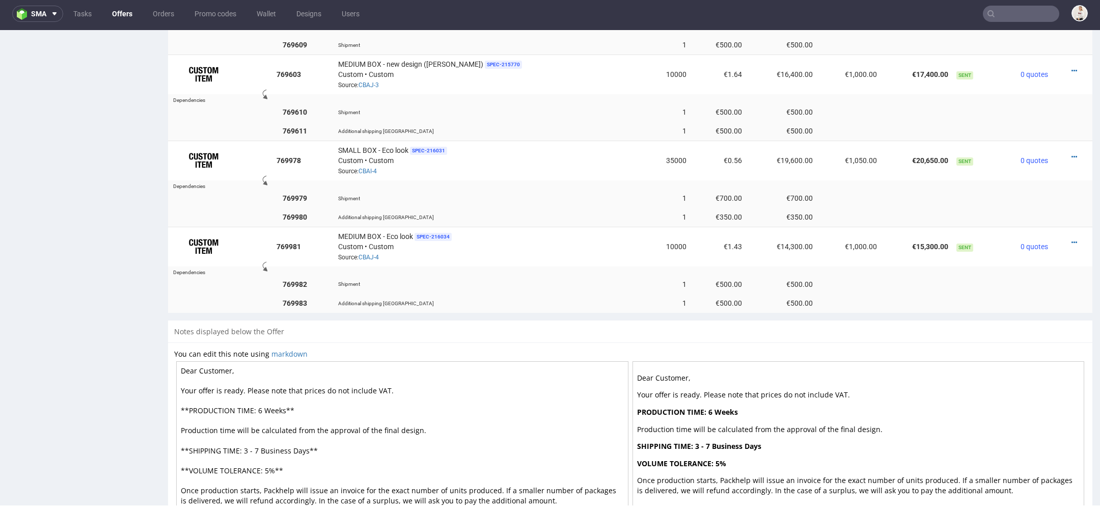
scroll to position [0, 0]
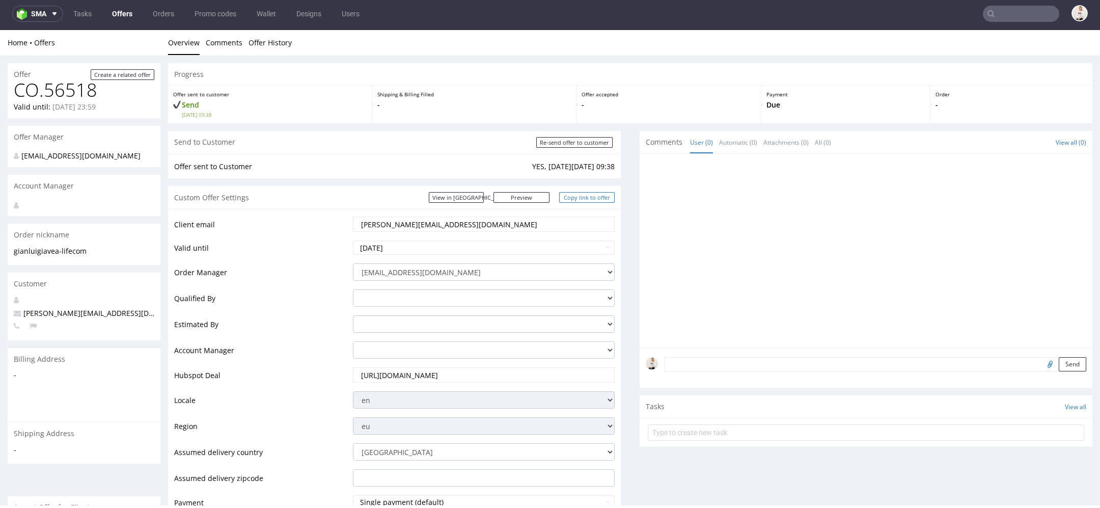
click at [596, 196] on link "Copy link to offer" at bounding box center [587, 197] width 56 height 11
click at [538, 200] on link "Preview" at bounding box center [521, 197] width 56 height 11
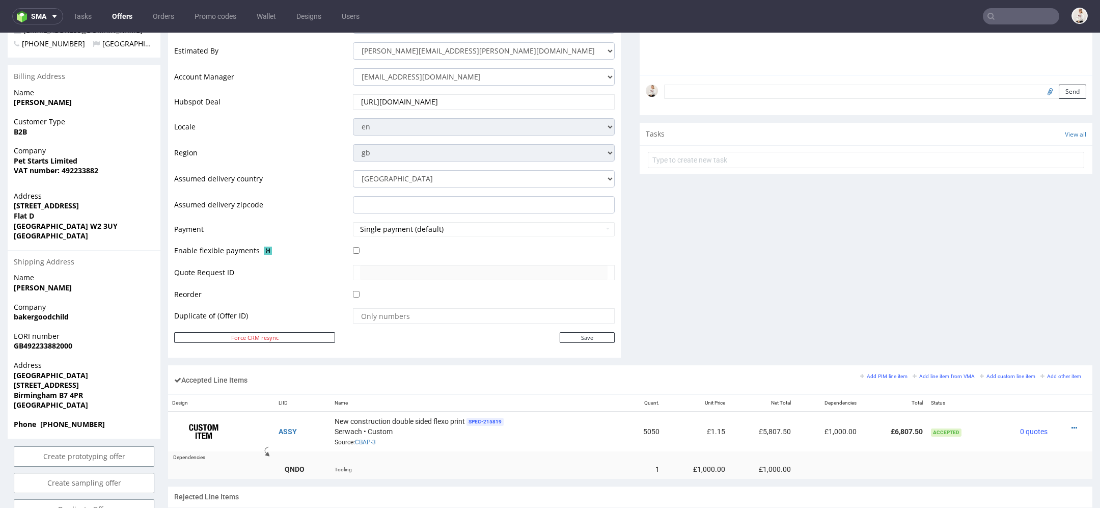
scroll to position [567, 0]
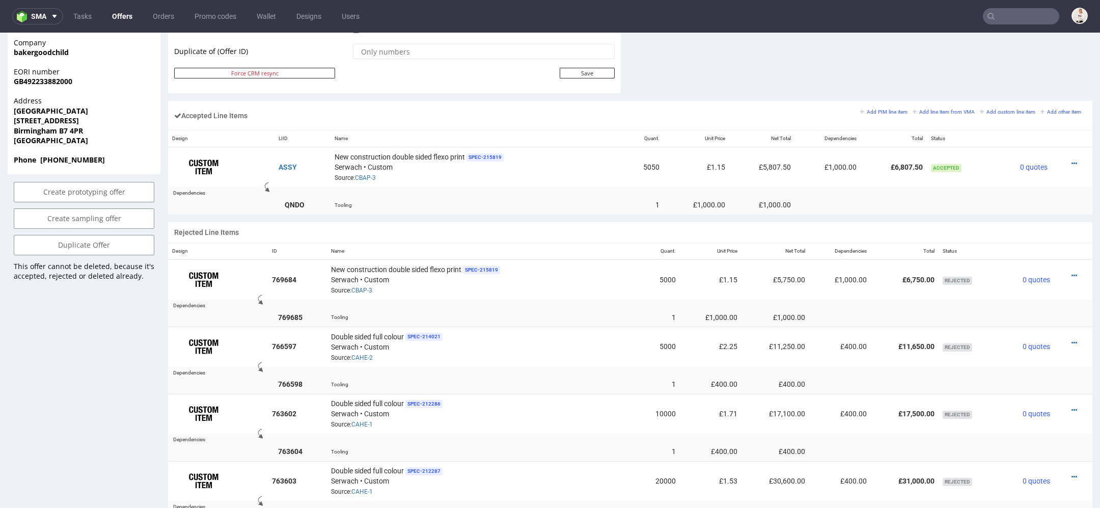
click at [118, 13] on link "Offers" at bounding box center [122, 16] width 33 height 16
